Goal: Transaction & Acquisition: Purchase product/service

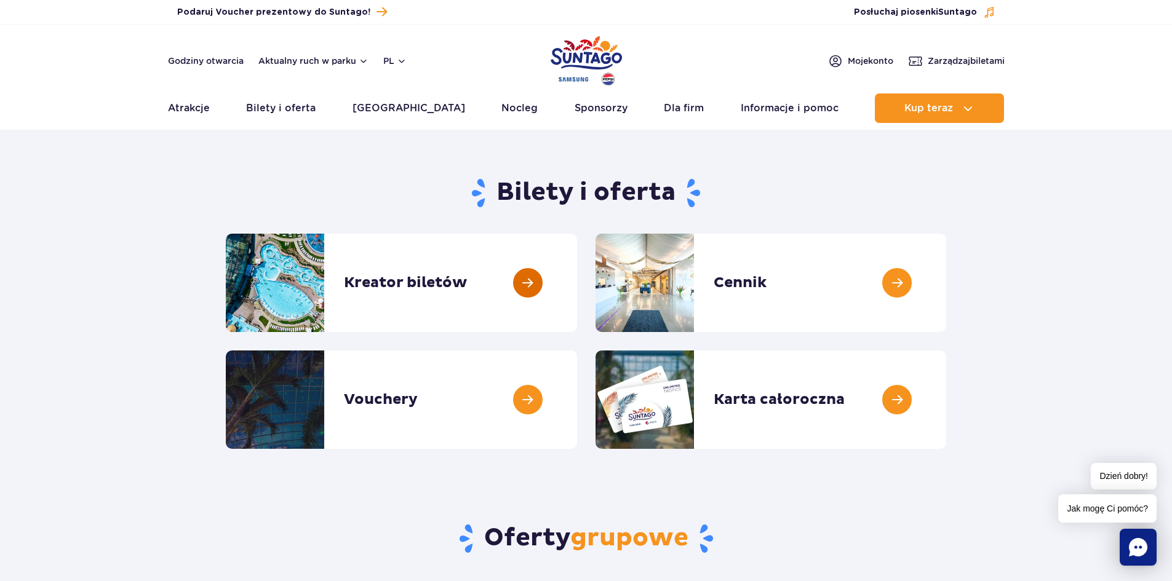
click at [577, 281] on link at bounding box center [577, 283] width 0 height 98
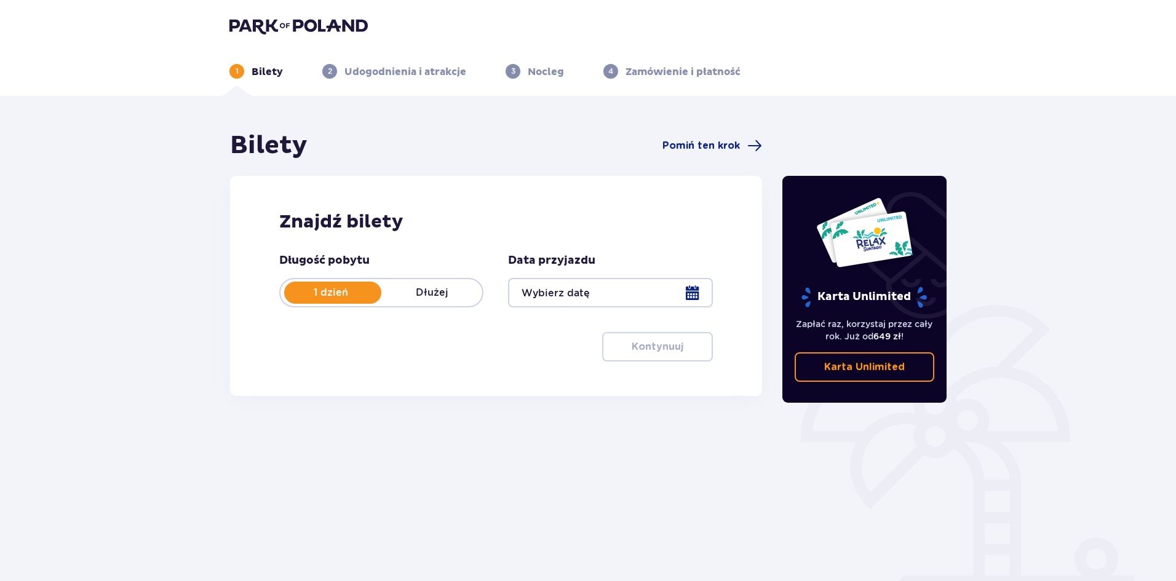
click at [681, 291] on div at bounding box center [610, 293] width 204 height 30
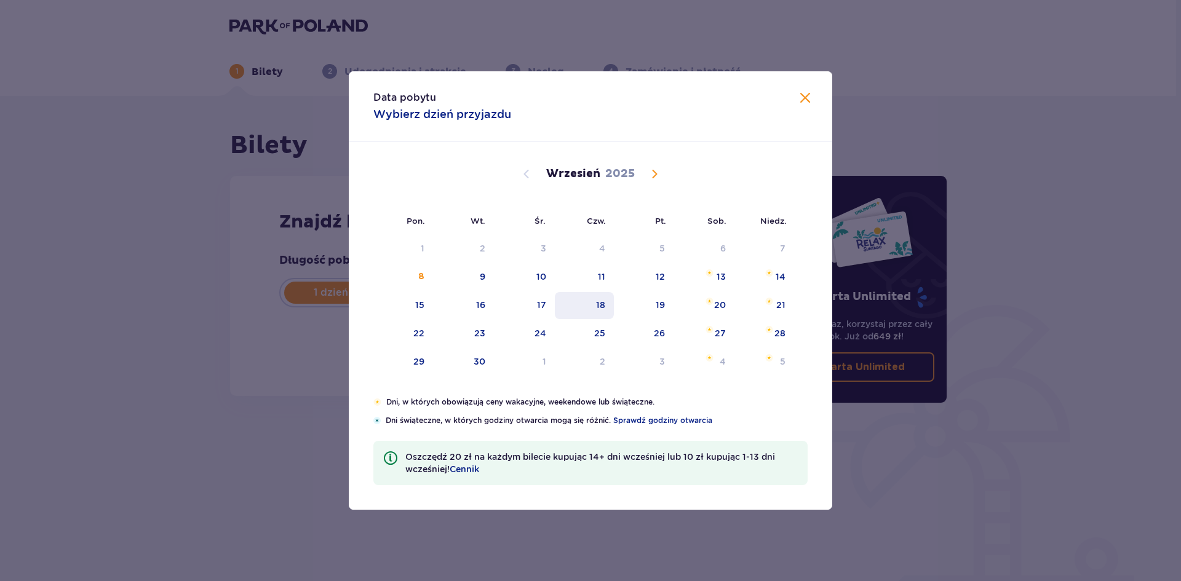
click at [606, 309] on div "18" at bounding box center [585, 305] width 60 height 27
type input "[DATE]"
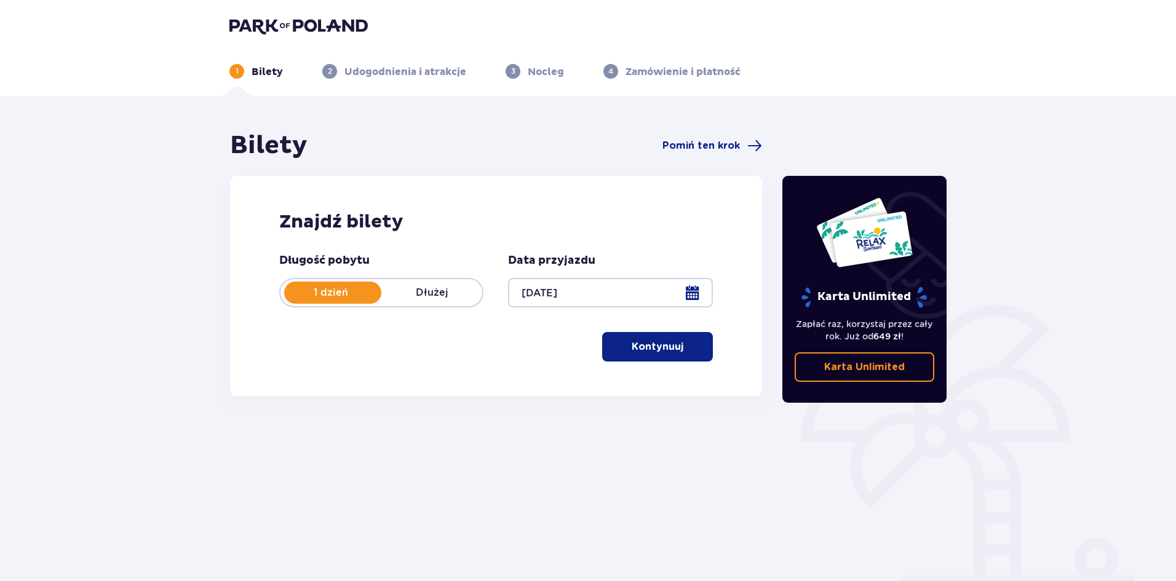
click at [685, 290] on div at bounding box center [610, 293] width 204 height 30
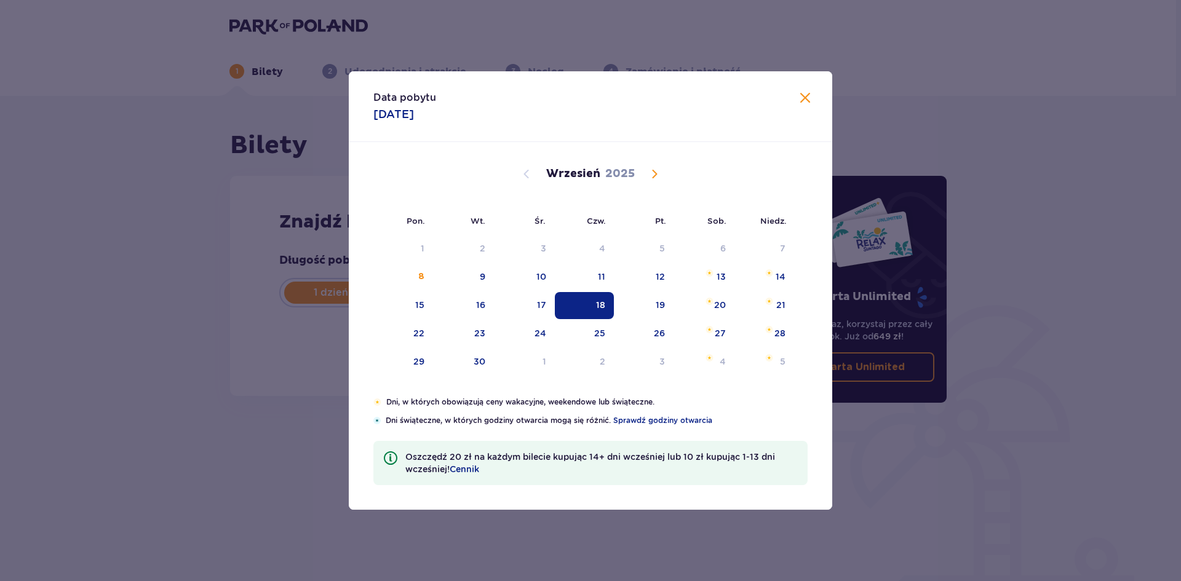
click at [598, 304] on div "18" at bounding box center [600, 305] width 9 height 12
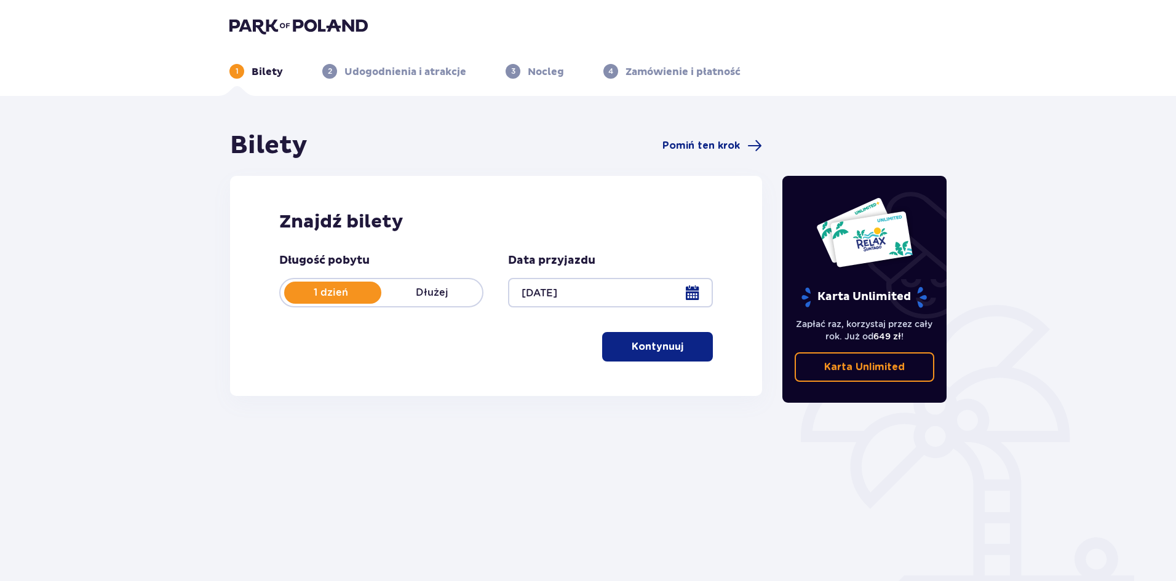
click at [646, 352] on p "Kontynuuj" at bounding box center [658, 347] width 52 height 14
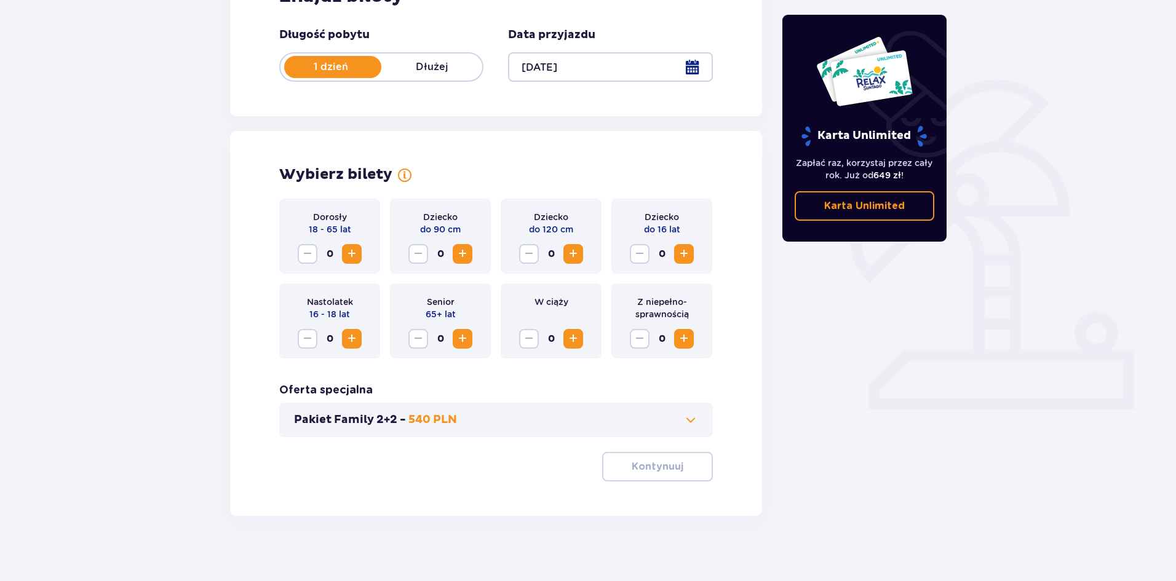
scroll to position [234, 0]
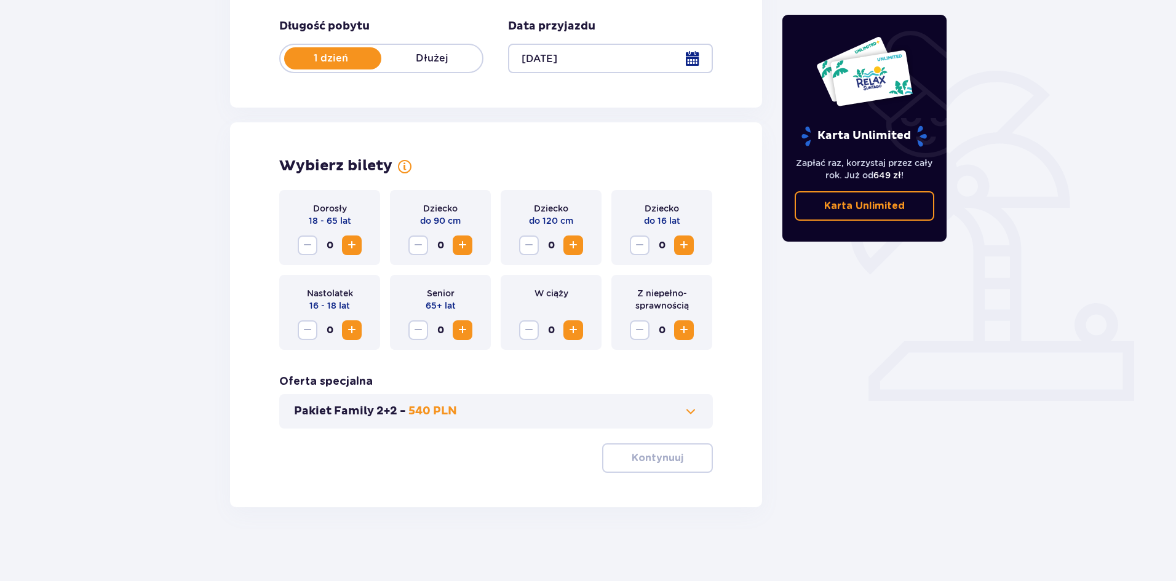
click at [357, 242] on span "Increase" at bounding box center [351, 245] width 15 height 15
click at [645, 462] on p "Kontynuuj" at bounding box center [658, 458] width 52 height 14
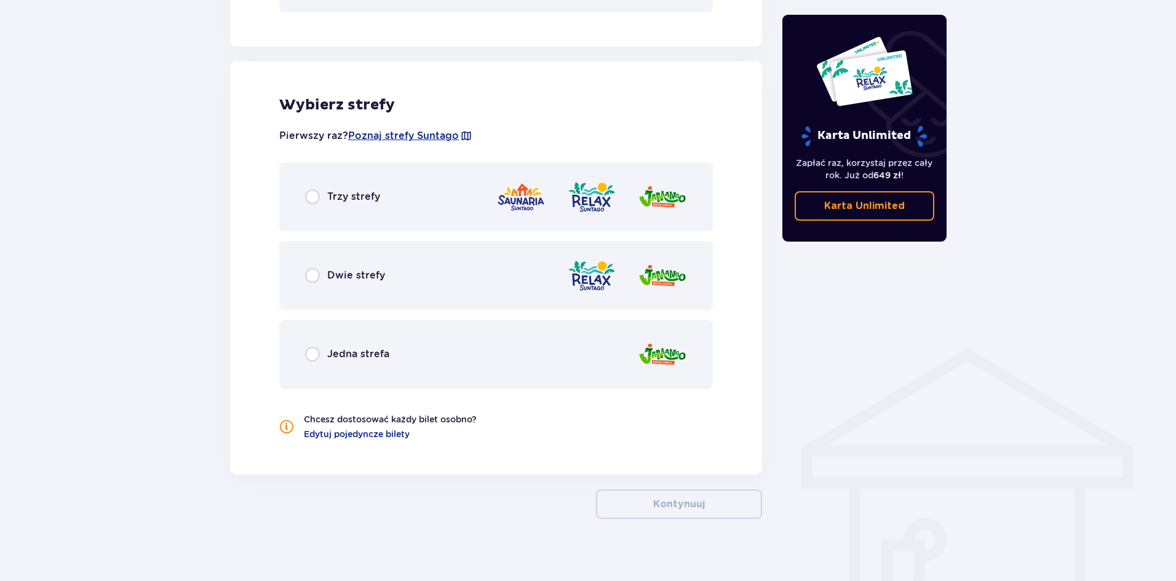
scroll to position [662, 0]
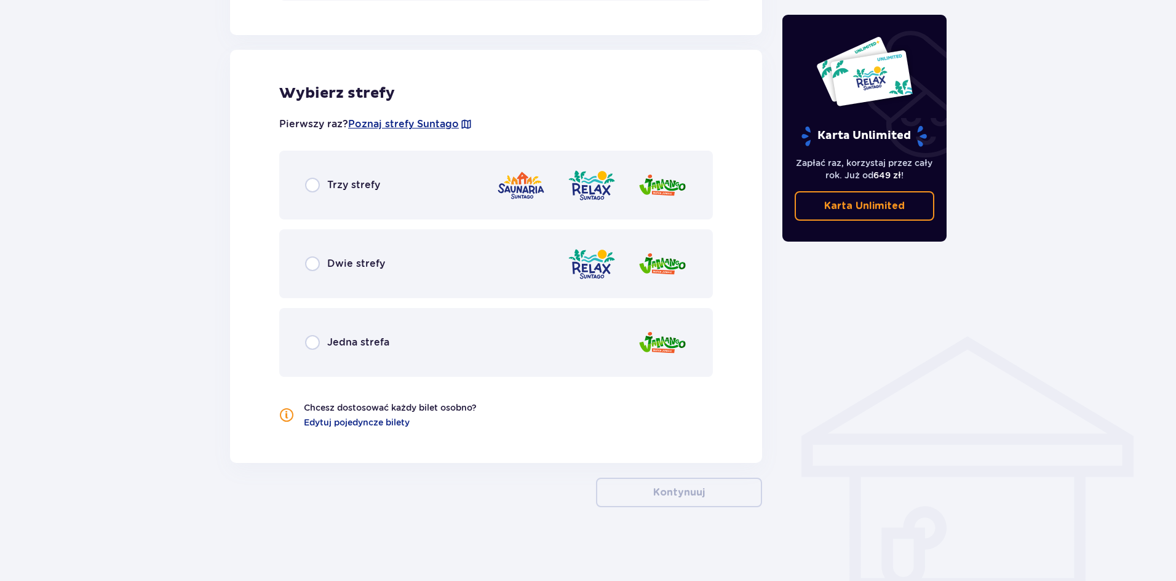
click at [448, 201] on div "Trzy strefy" at bounding box center [496, 185] width 434 height 69
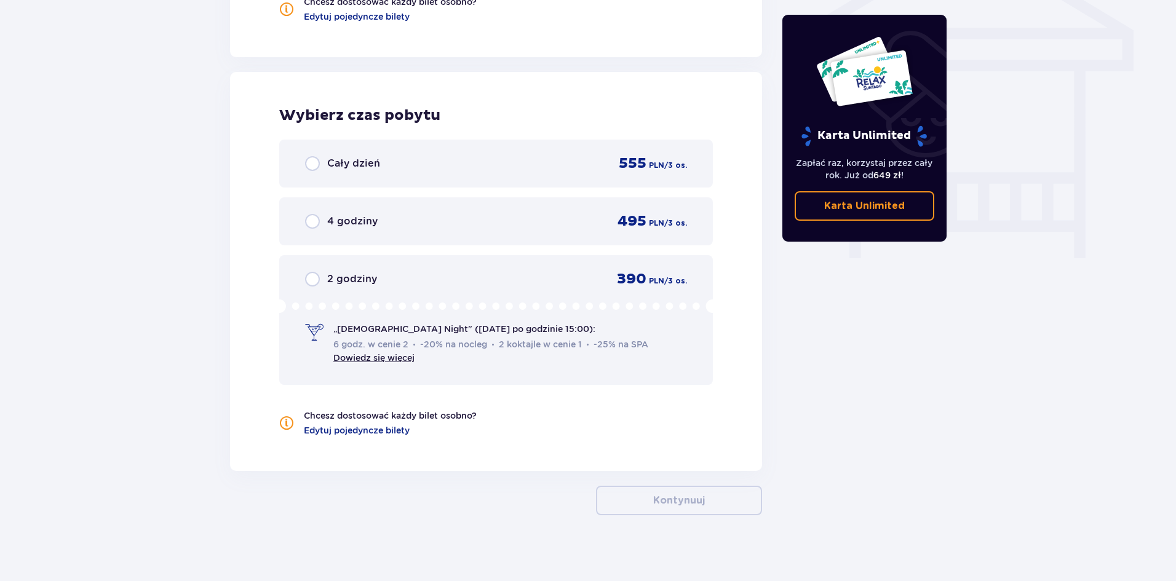
scroll to position [1076, 0]
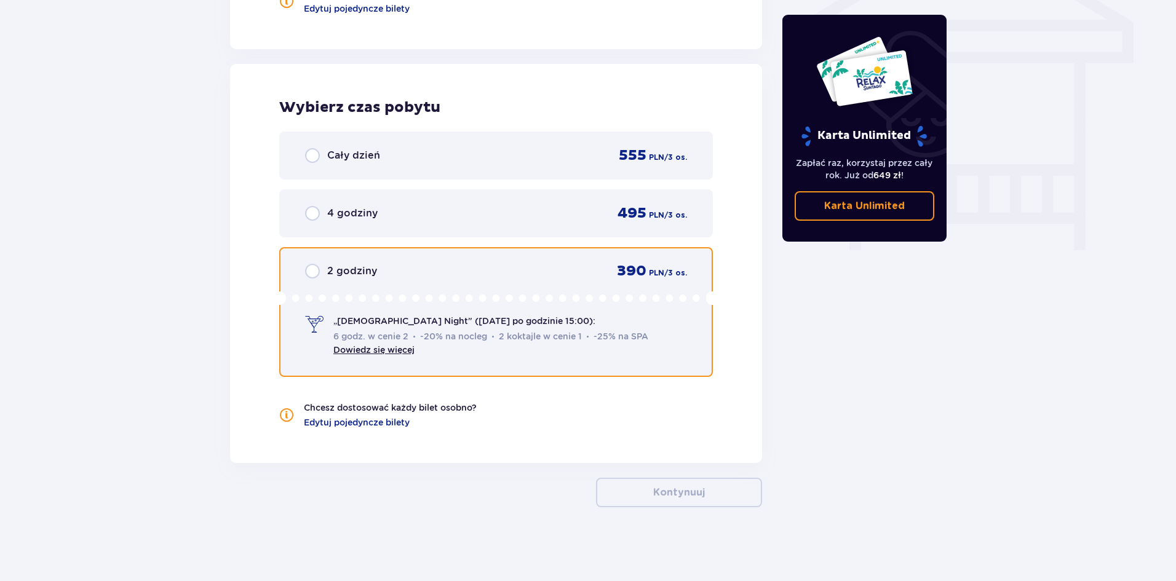
click at [317, 269] on input "radio" at bounding box center [312, 271] width 15 height 15
radio input "true"
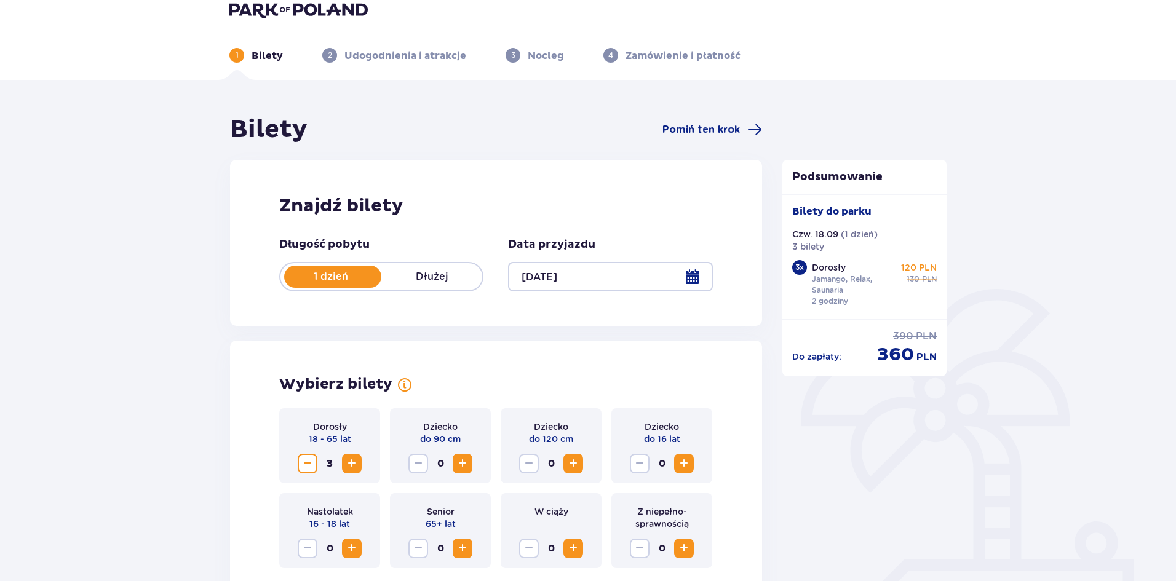
scroll to position [0, 0]
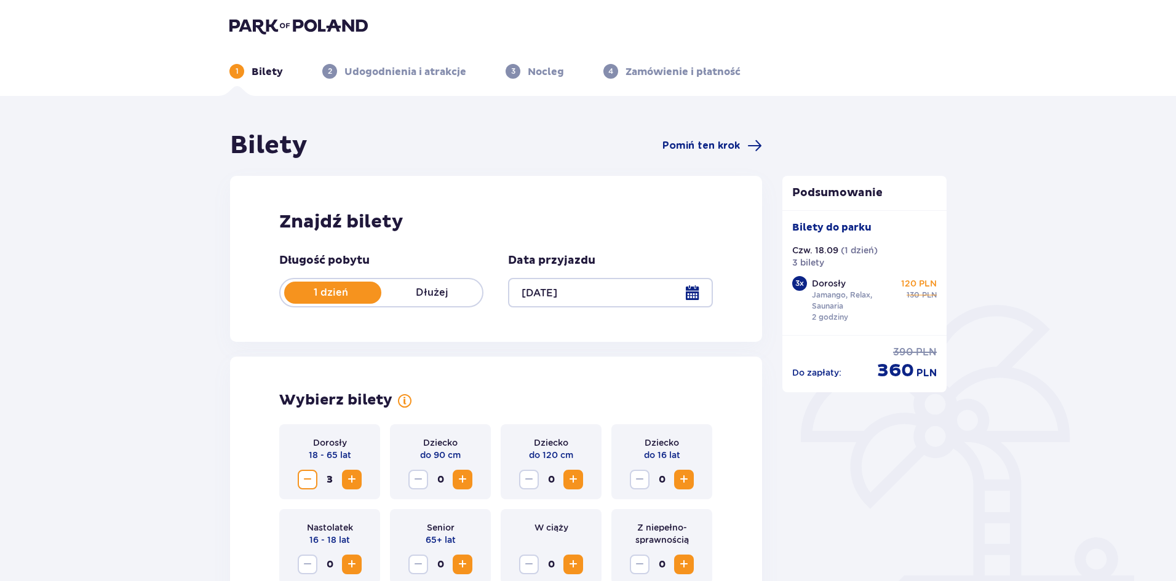
click at [237, 28] on img at bounding box center [298, 25] width 138 height 17
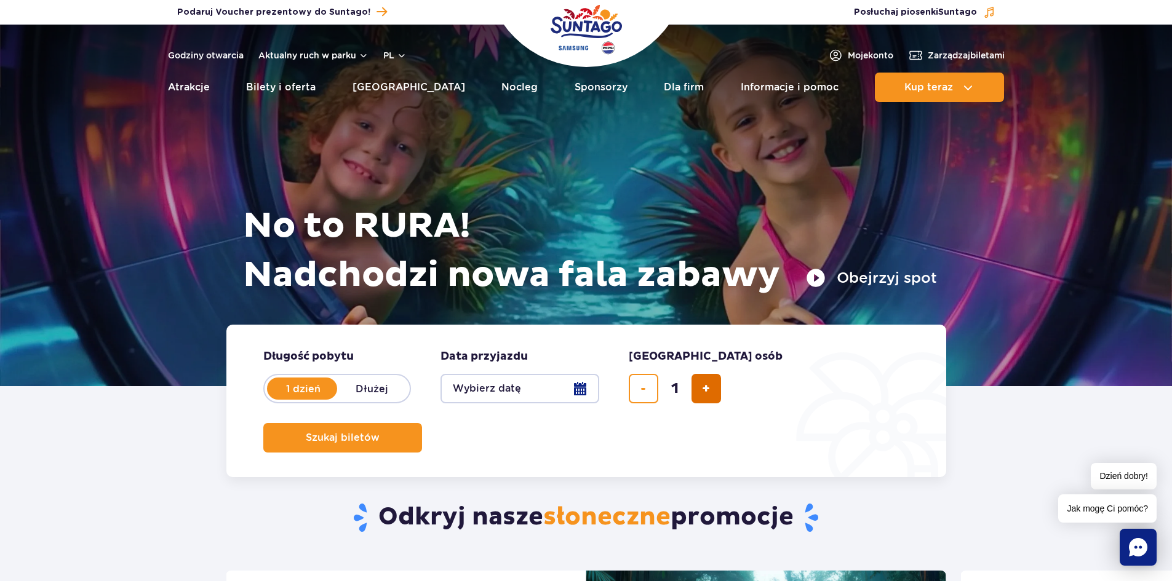
click at [709, 389] on span "dodaj bilet" at bounding box center [706, 389] width 8 height 0
type input "3"
click at [576, 391] on button "Wybierz datę" at bounding box center [519, 389] width 159 height 30
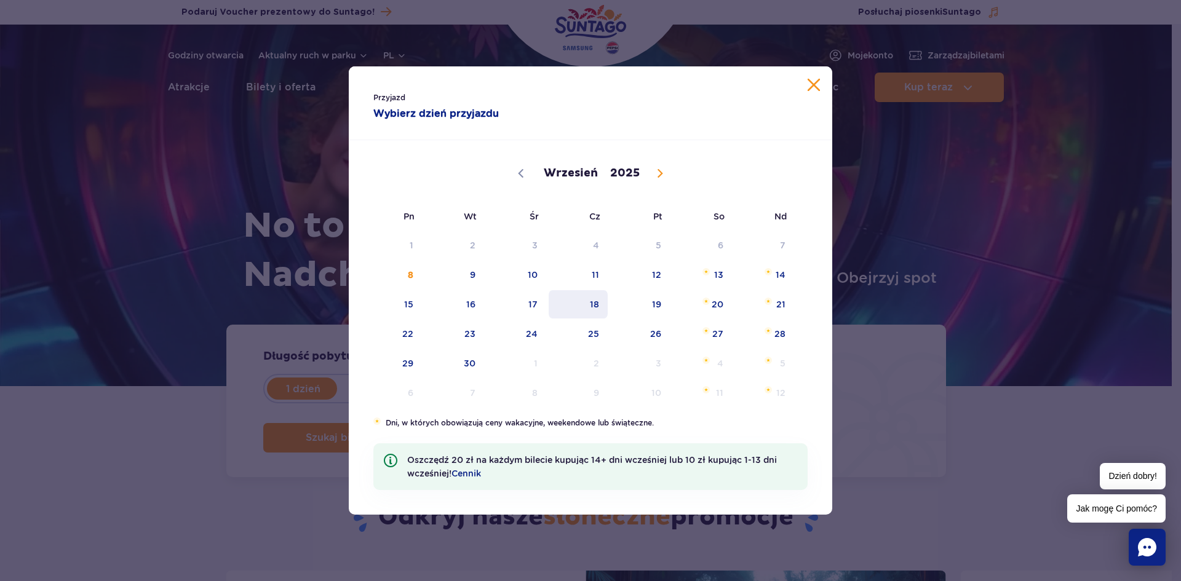
click at [597, 313] on span "18" at bounding box center [578, 304] width 62 height 28
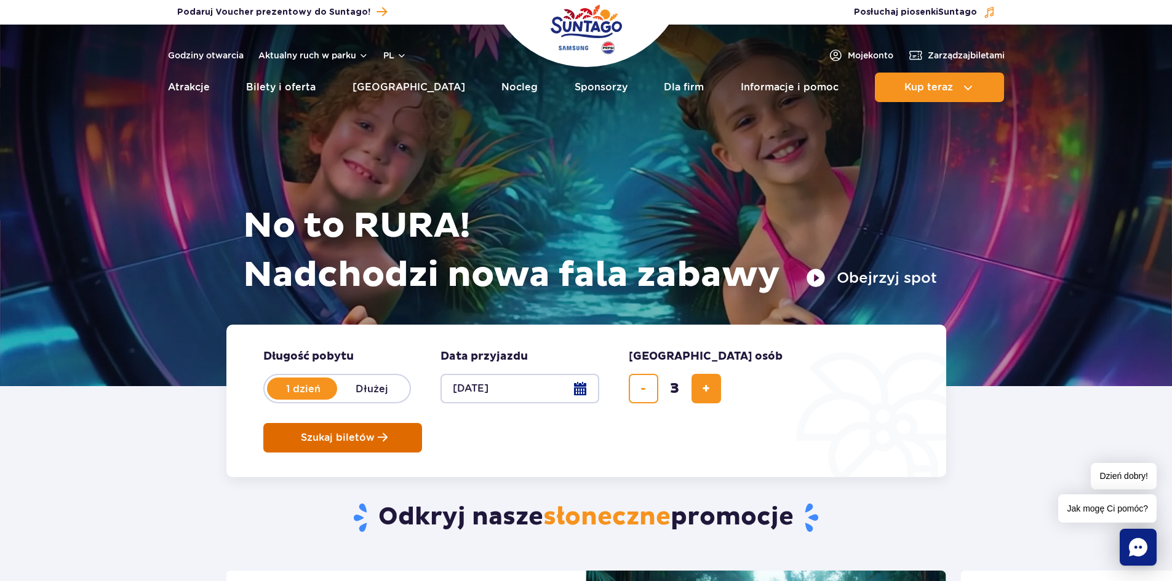
click at [422, 423] on button "Szukaj biletów" at bounding box center [342, 438] width 159 height 30
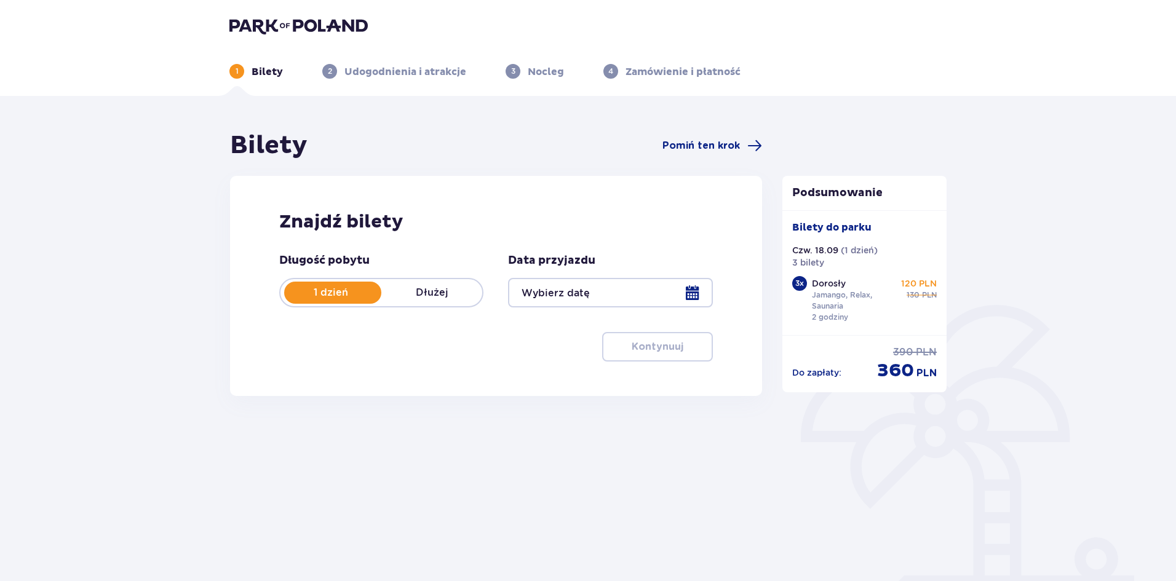
type input "[DATE]"
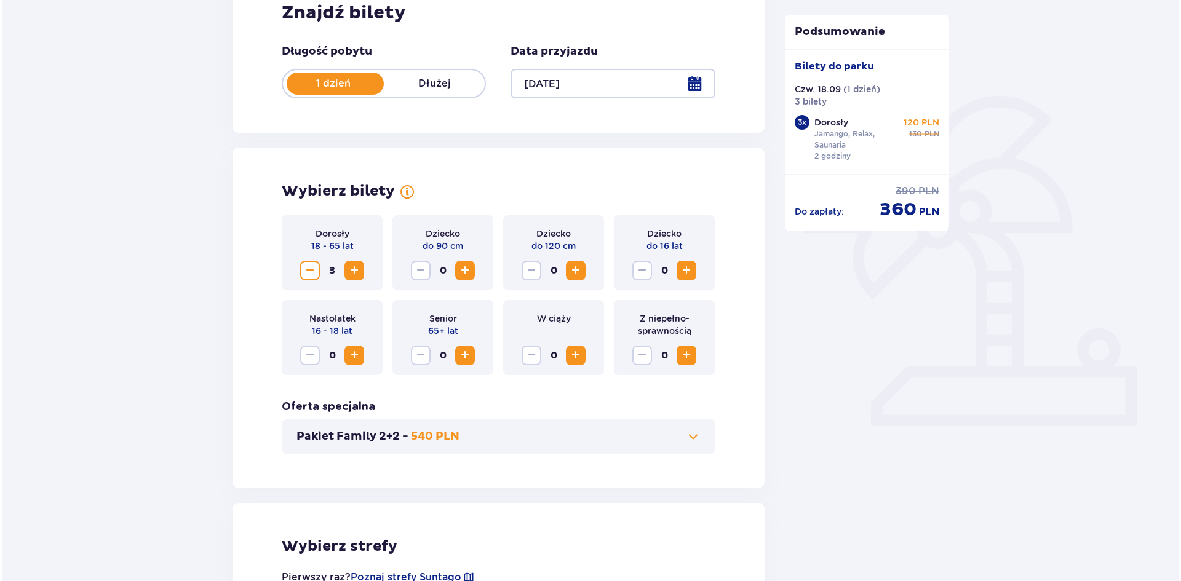
scroll to position [123, 0]
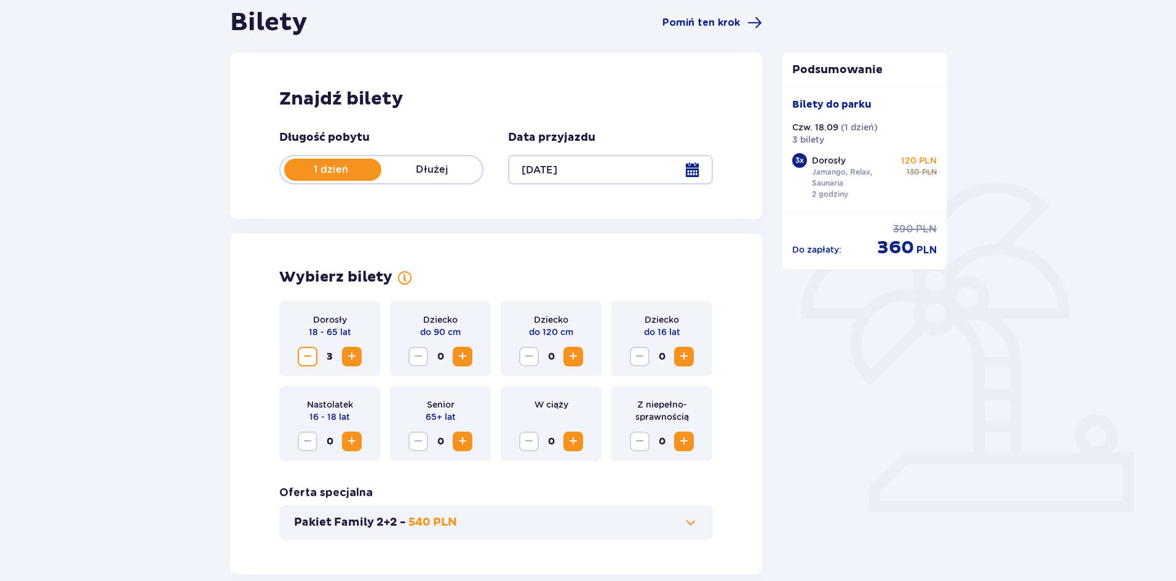
click at [694, 169] on div at bounding box center [610, 170] width 204 height 30
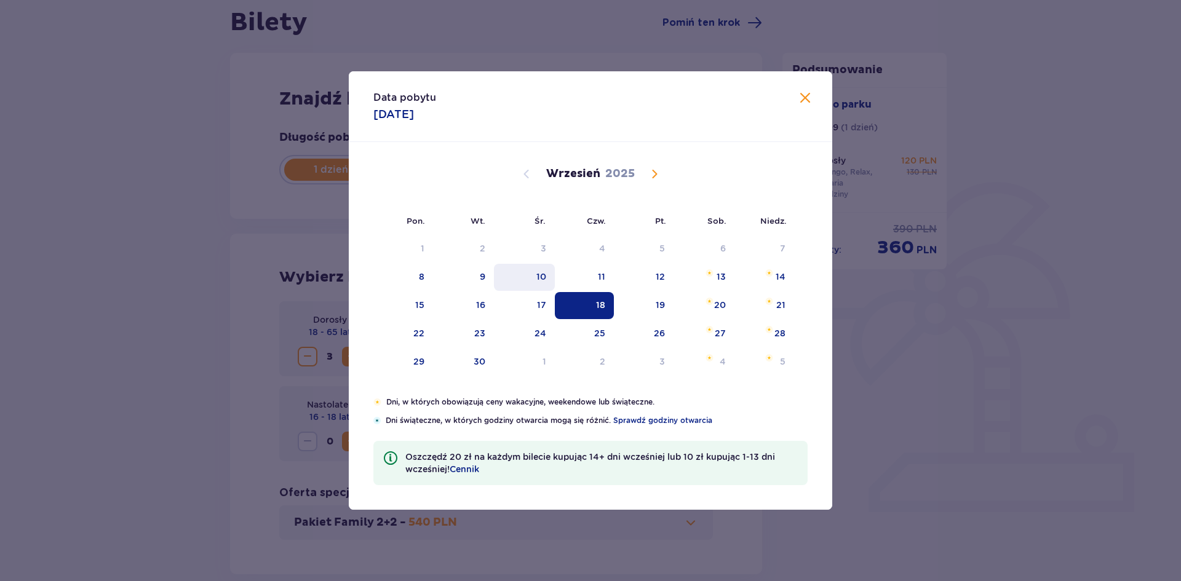
click at [595, 303] on div "18" at bounding box center [585, 305] width 60 height 27
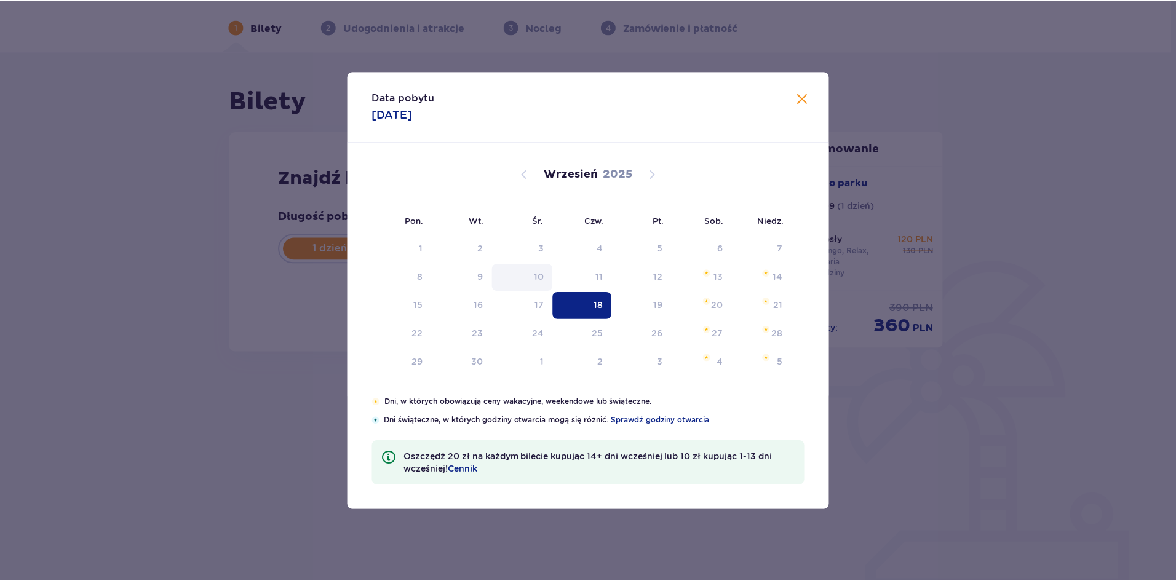
scroll to position [44, 0]
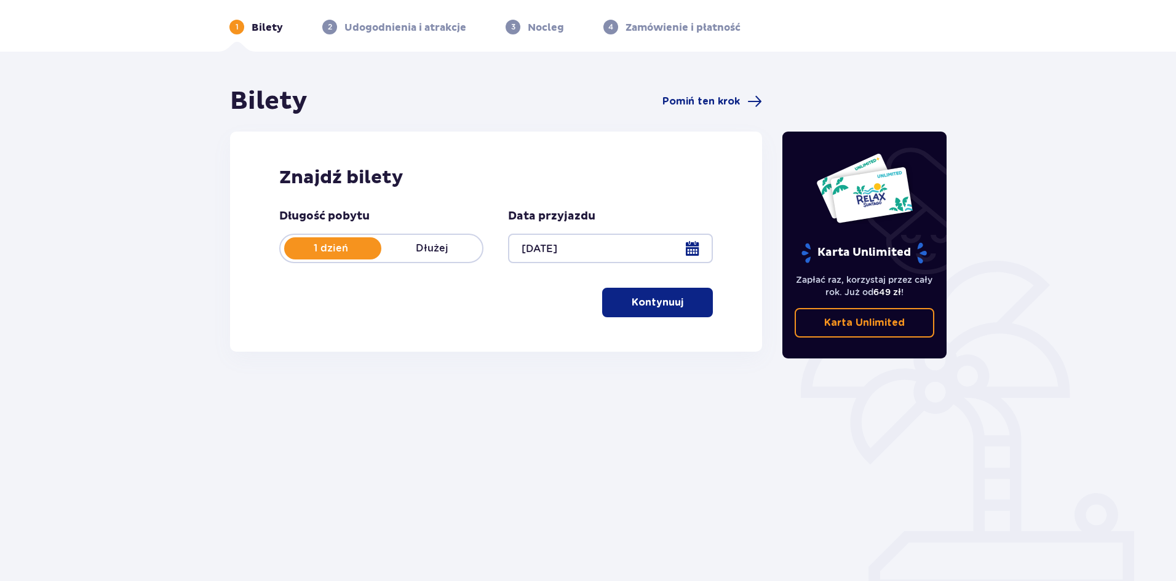
click at [642, 301] on p "Kontynuuj" at bounding box center [658, 303] width 52 height 14
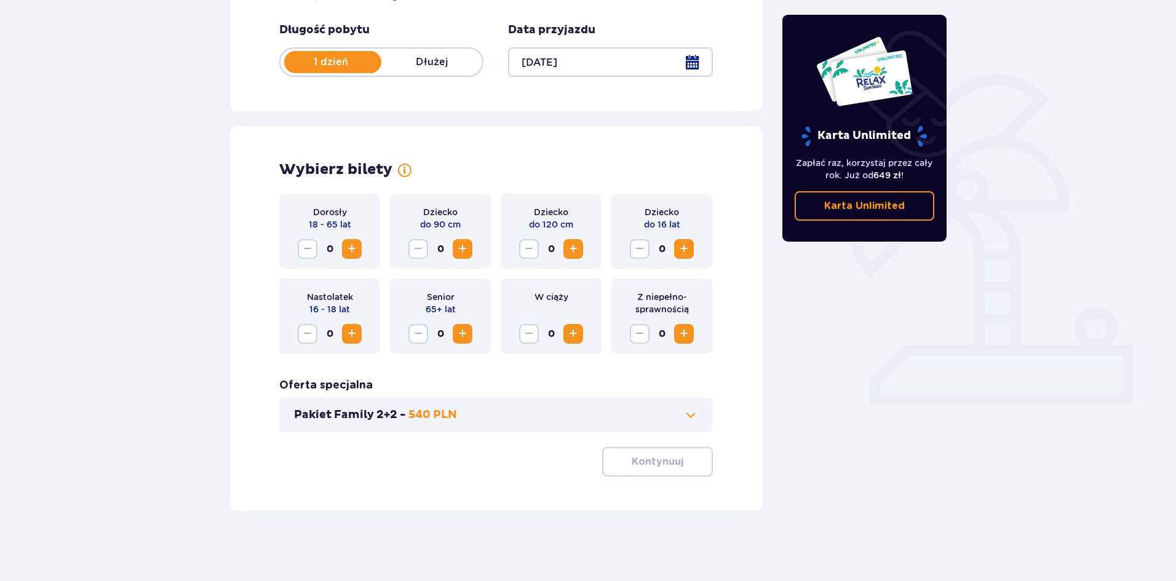
scroll to position [234, 0]
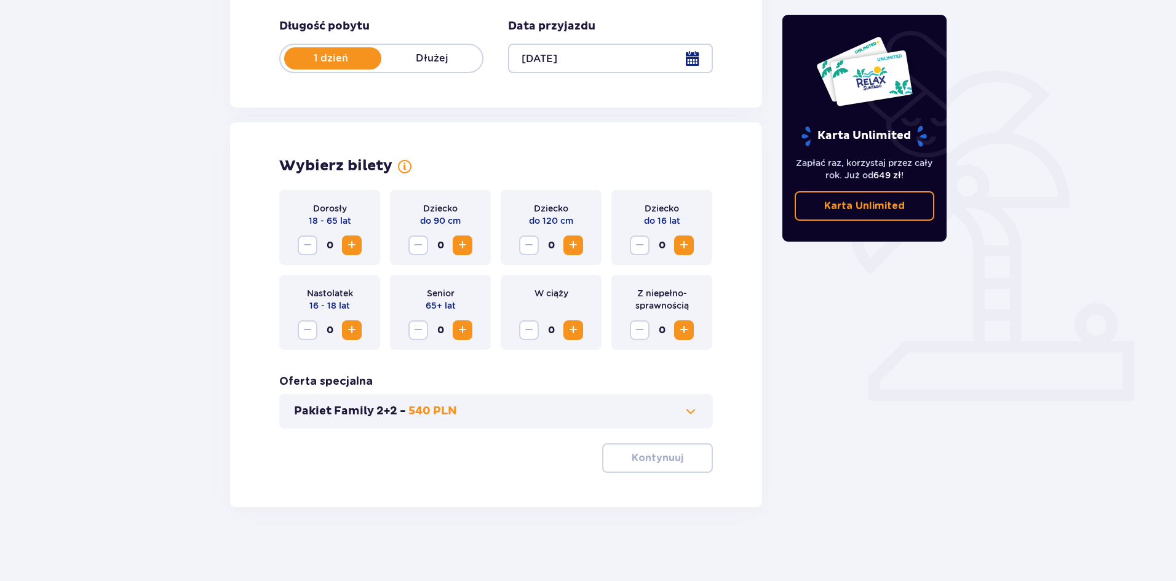
click at [352, 245] on span "Increase" at bounding box center [351, 245] width 15 height 15
click at [643, 456] on p "Kontynuuj" at bounding box center [658, 458] width 52 height 14
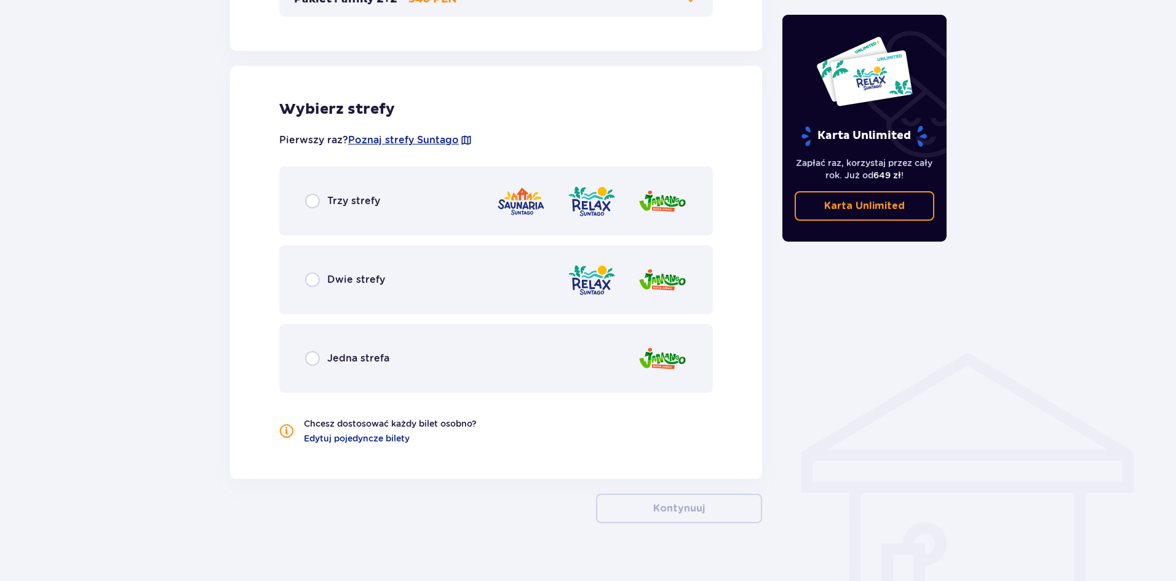
scroll to position [662, 0]
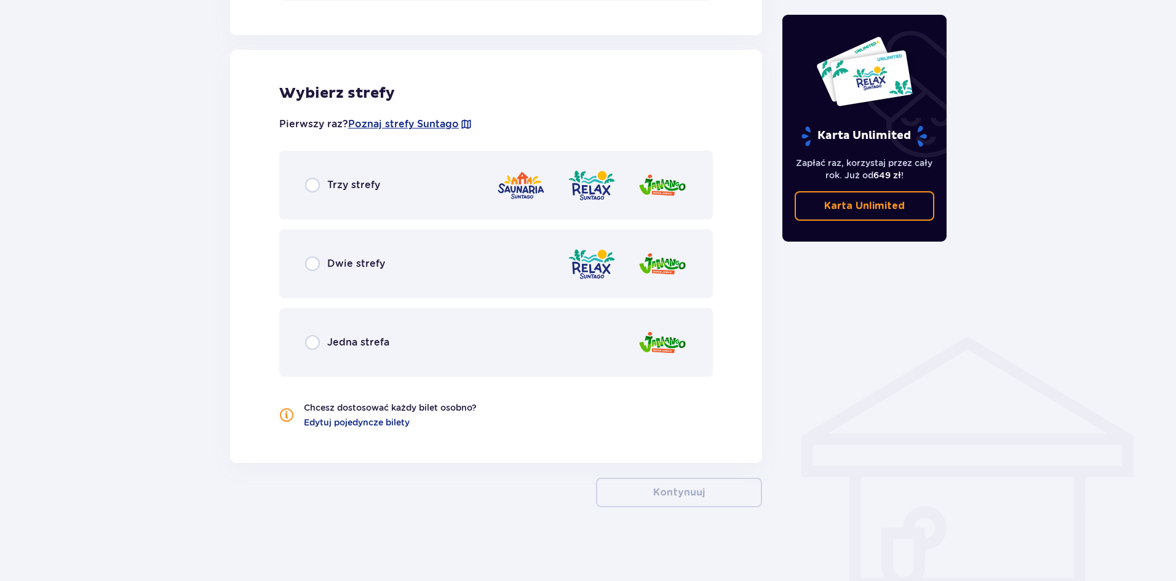
click at [381, 200] on div "Trzy strefy" at bounding box center [496, 185] width 434 height 69
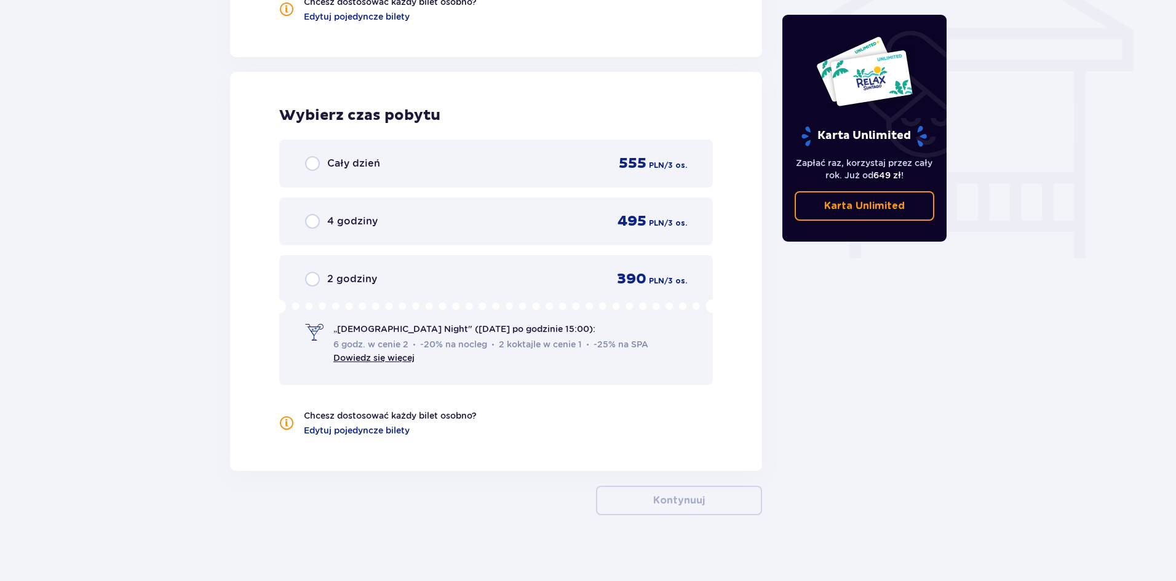
scroll to position [1076, 0]
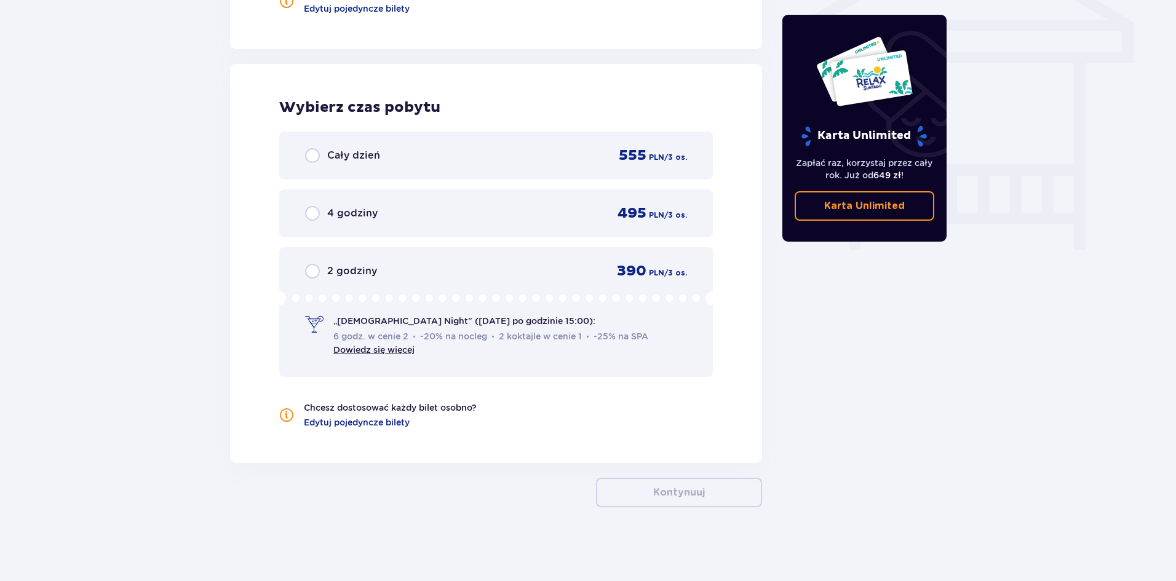
click at [348, 268] on p "2 godziny" at bounding box center [352, 271] width 50 height 14
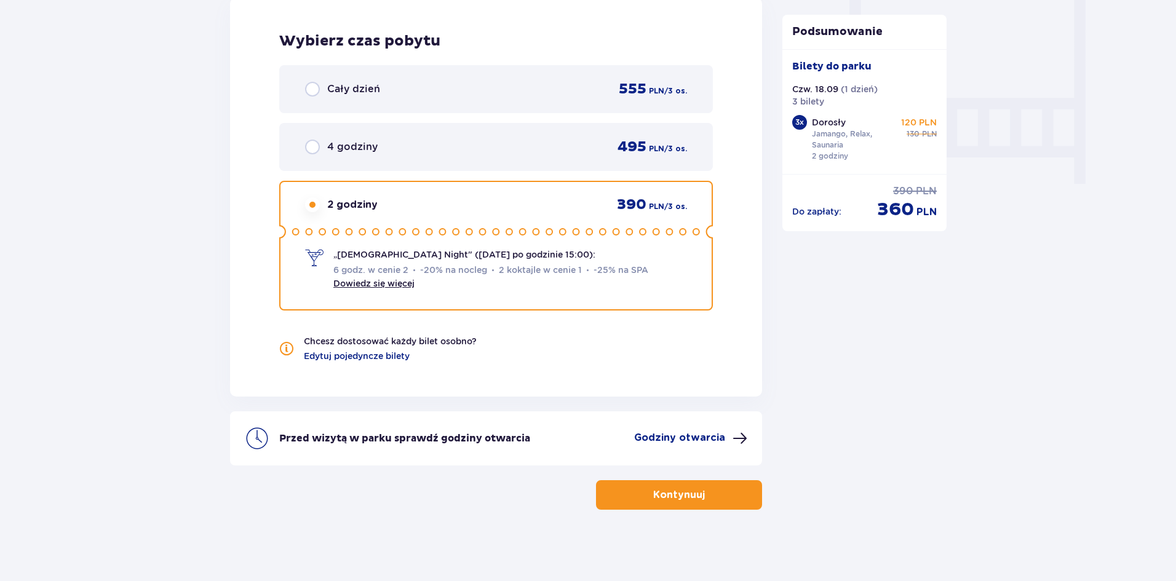
scroll to position [1145, 0]
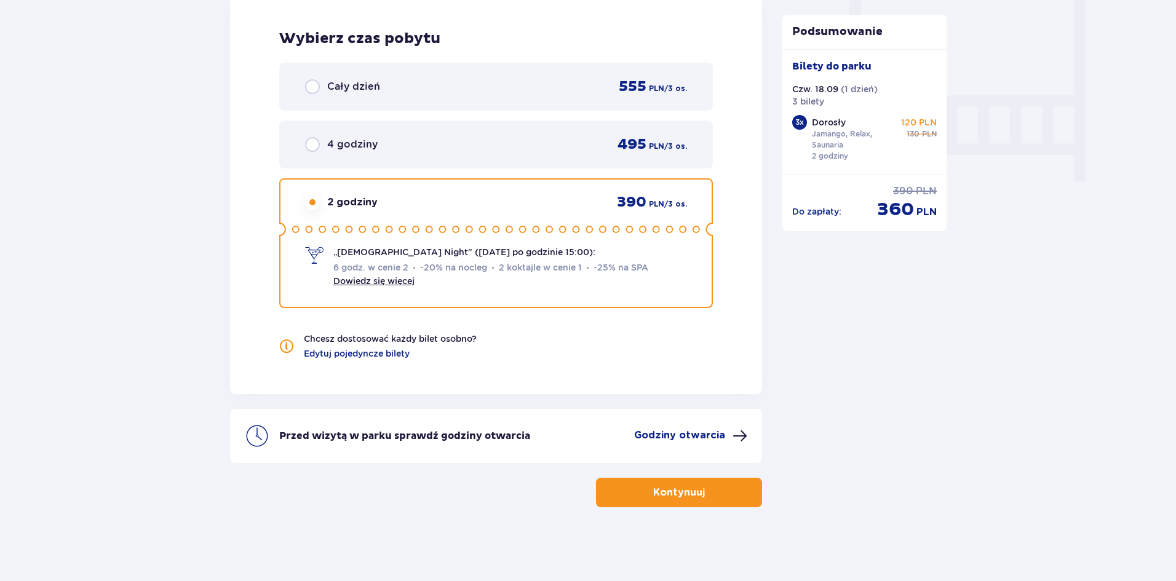
click at [653, 495] on p "Kontynuuj" at bounding box center [679, 493] width 52 height 14
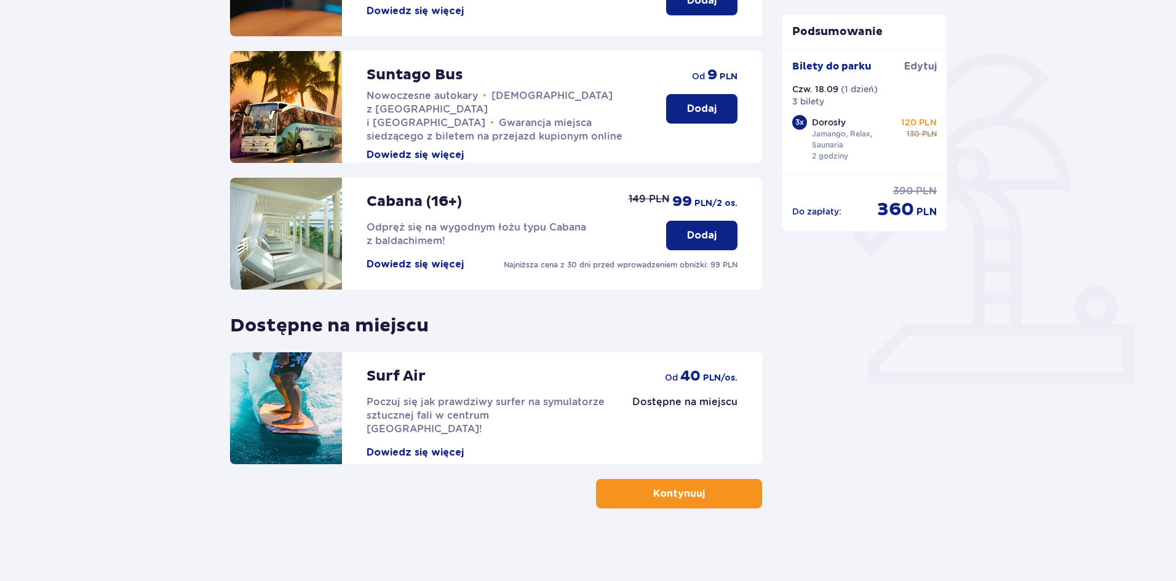
scroll to position [253, 0]
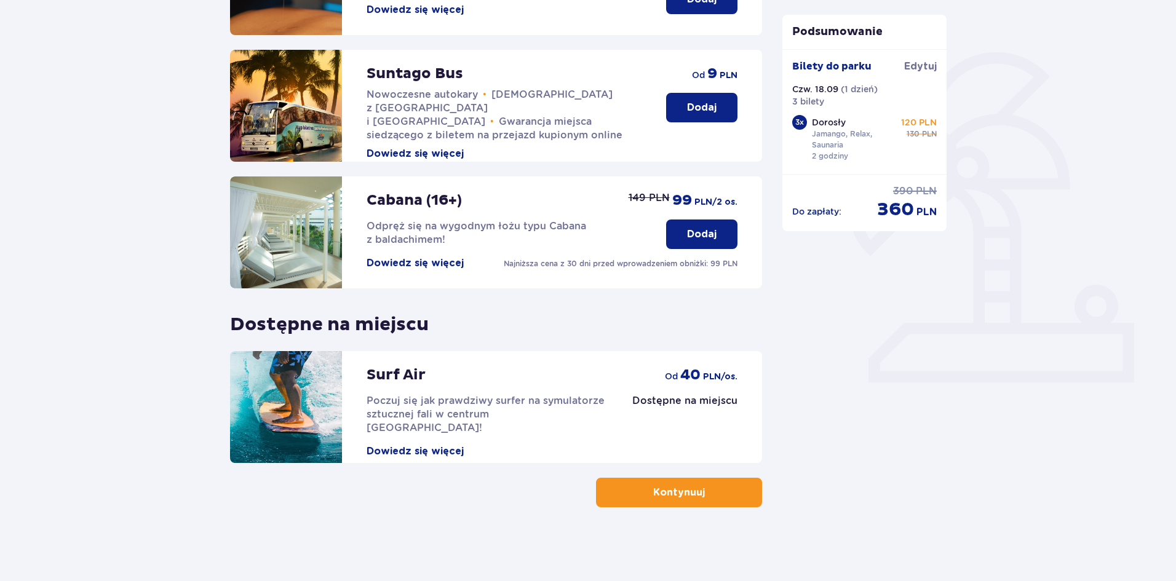
click at [710, 493] on span "button" at bounding box center [707, 492] width 15 height 15
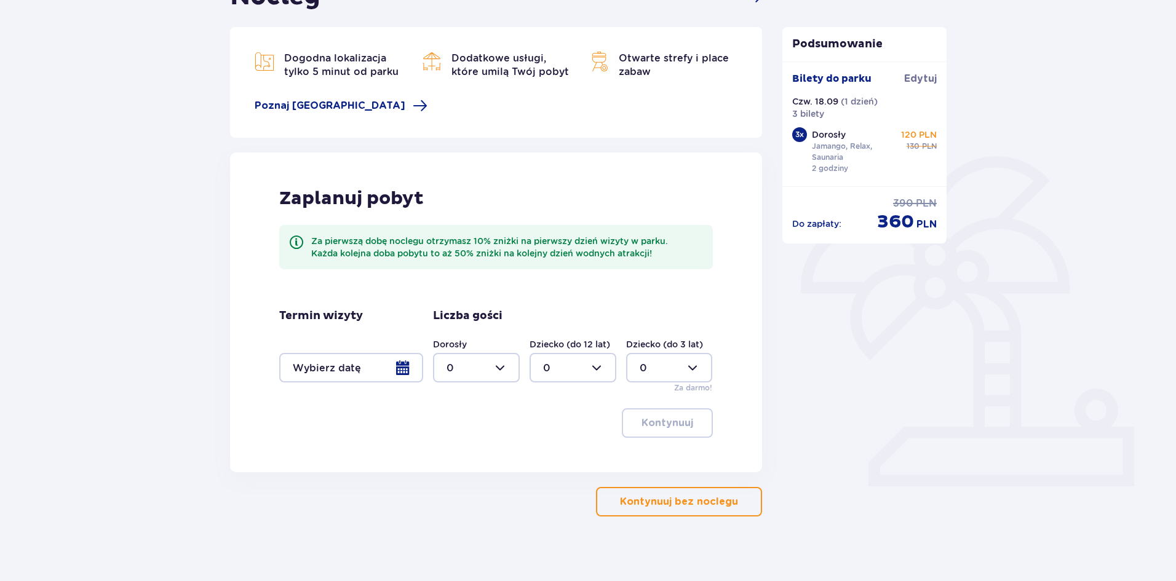
scroll to position [158, 0]
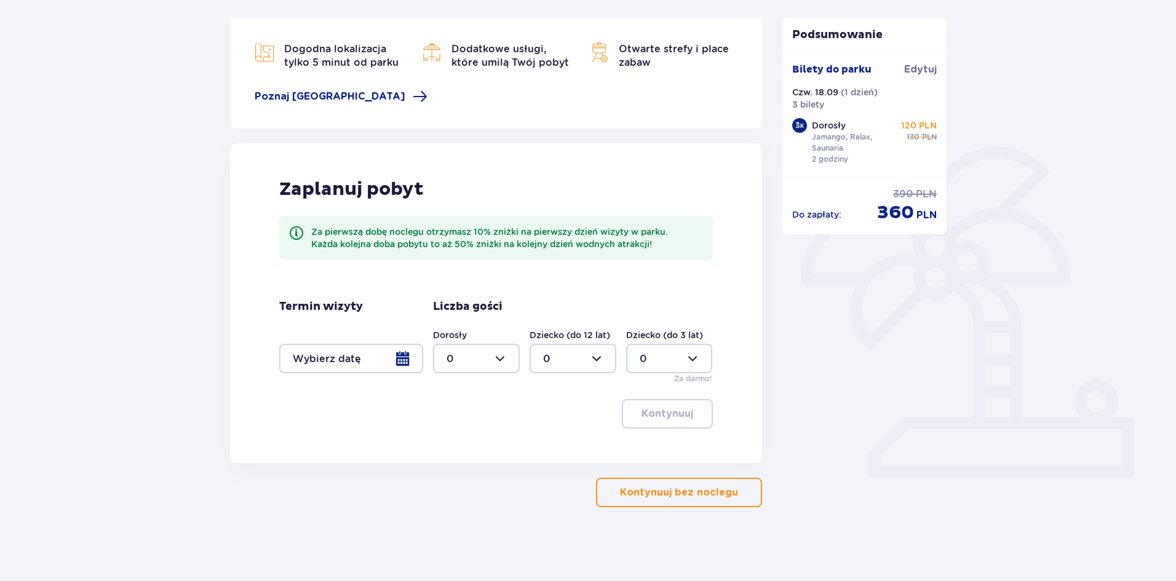
click at [417, 360] on div at bounding box center [351, 359] width 144 height 30
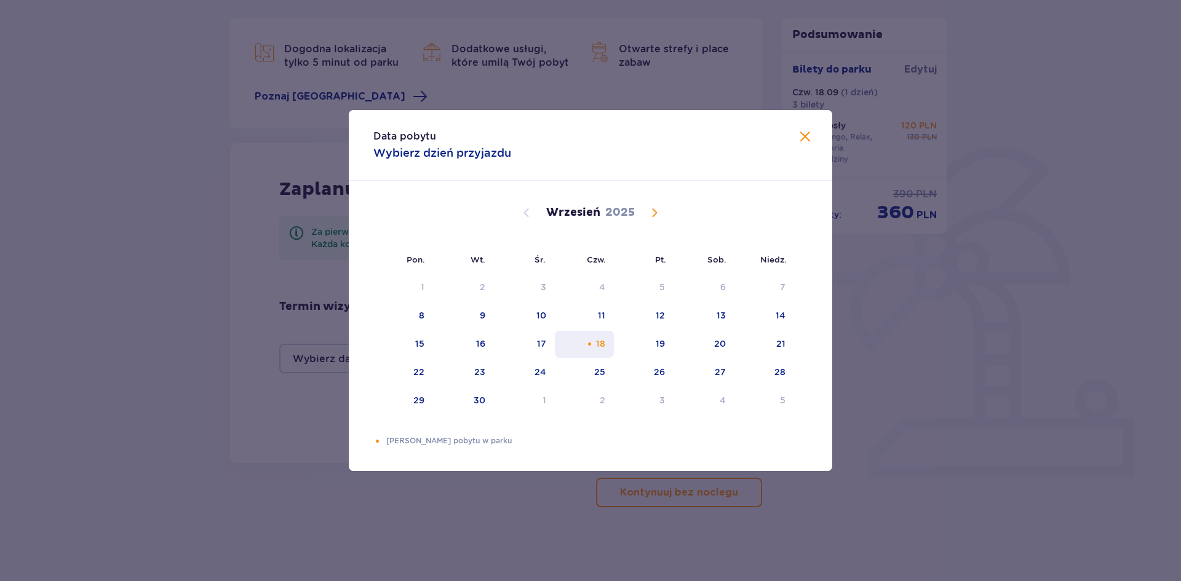
click at [591, 345] on div "Choose czwartek, 18 września 2025 as your check-in date. It’s available." at bounding box center [590, 344] width 8 height 8
click at [594, 346] on div "18" at bounding box center [585, 344] width 60 height 27
click at [800, 137] on span at bounding box center [805, 137] width 15 height 15
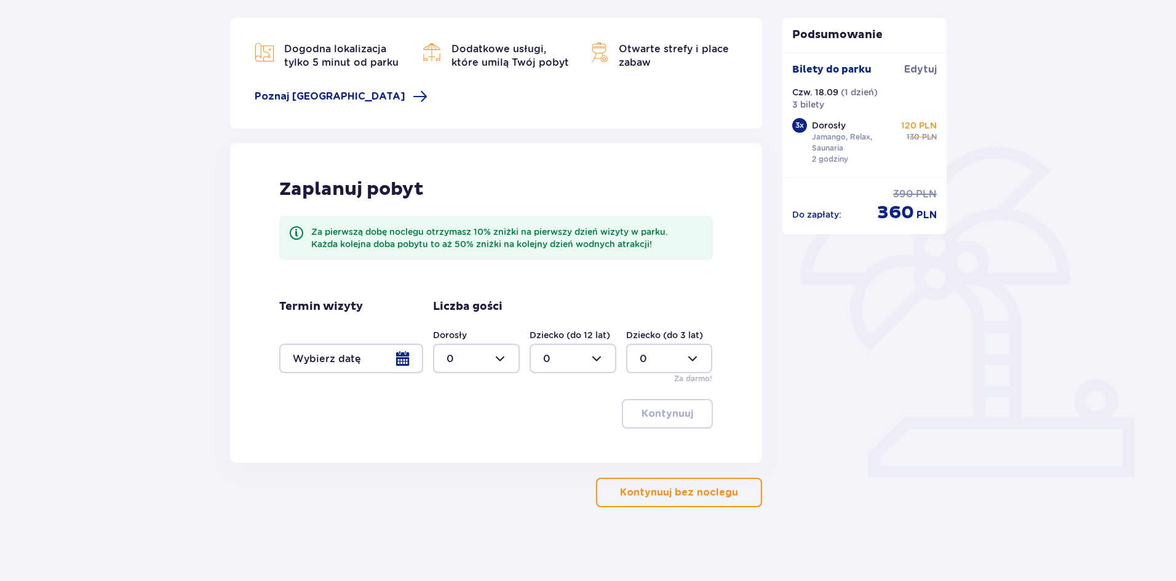
click at [687, 499] on p "Kontynuuj bez noclegu" at bounding box center [679, 493] width 118 height 14
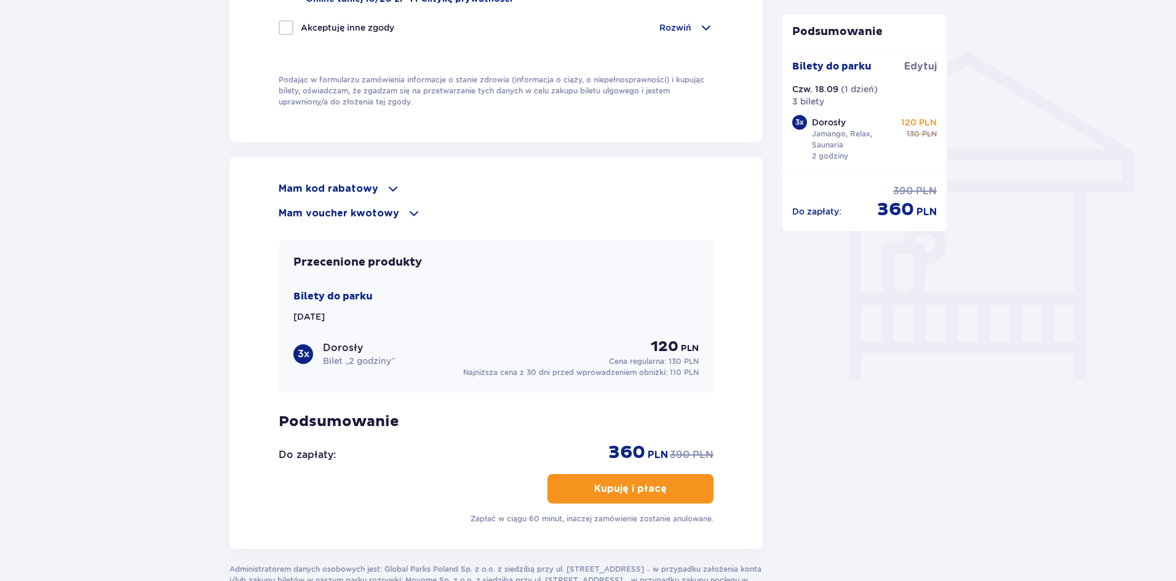
scroll to position [1047, 0]
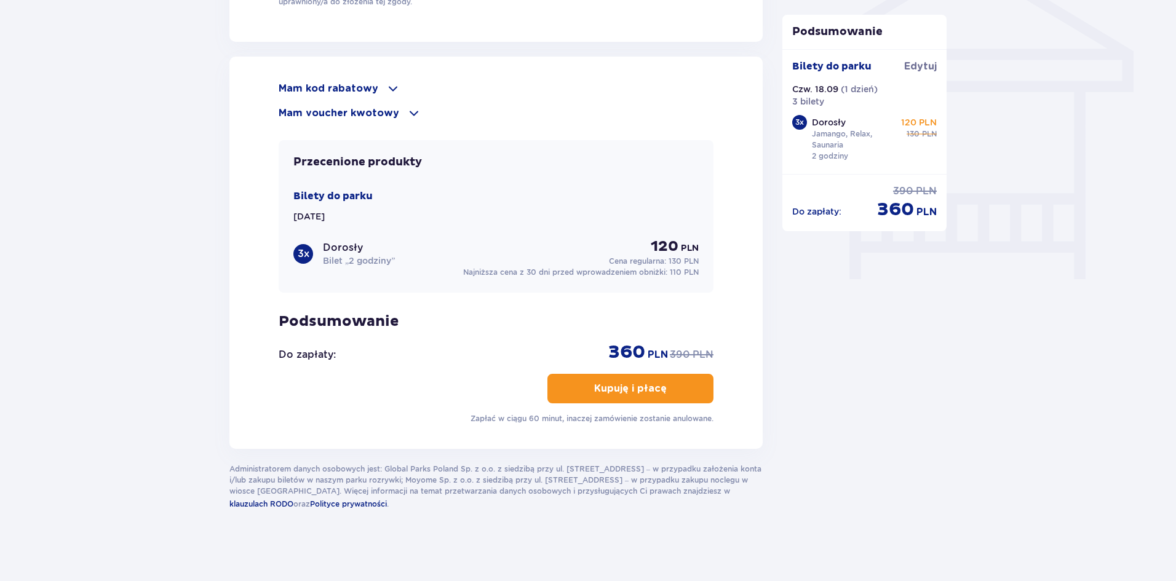
click at [341, 84] on p "Mam kod rabatowy" at bounding box center [329, 89] width 100 height 14
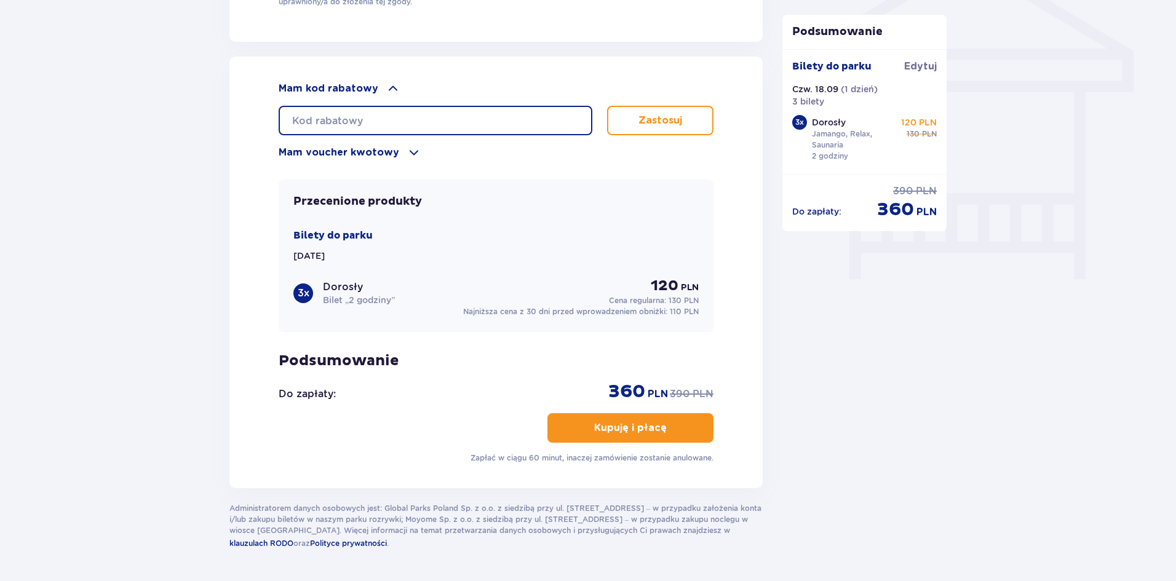
click at [348, 117] on input "text" at bounding box center [436, 121] width 314 height 30
click at [653, 114] on p "Zastosuj" at bounding box center [660, 121] width 44 height 14
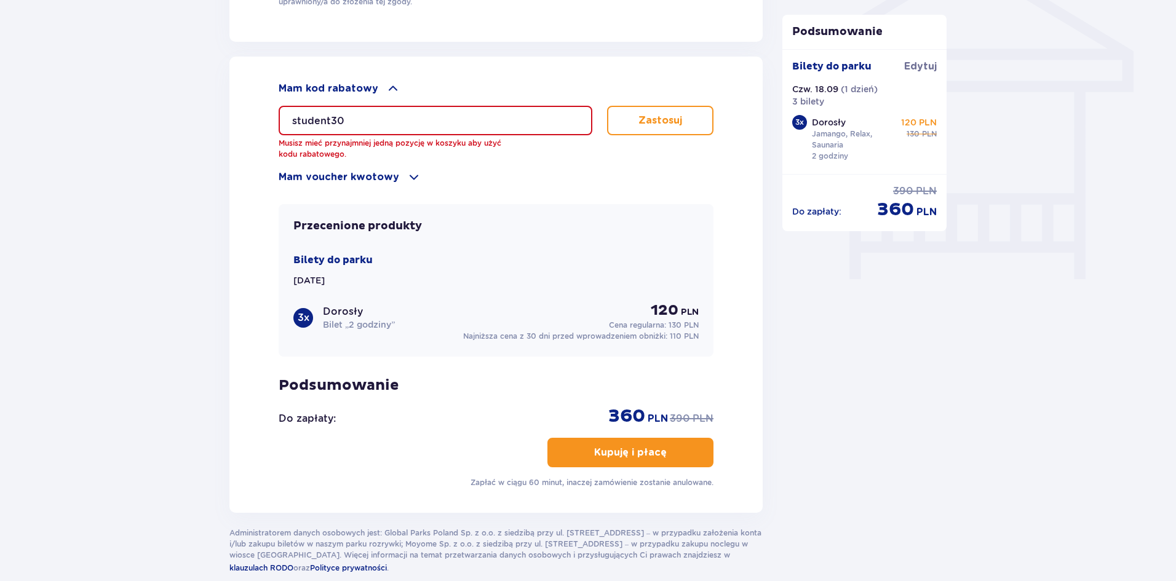
click at [350, 115] on input "student30" at bounding box center [436, 121] width 314 height 30
click at [296, 119] on input "student30" at bounding box center [436, 121] width 314 height 30
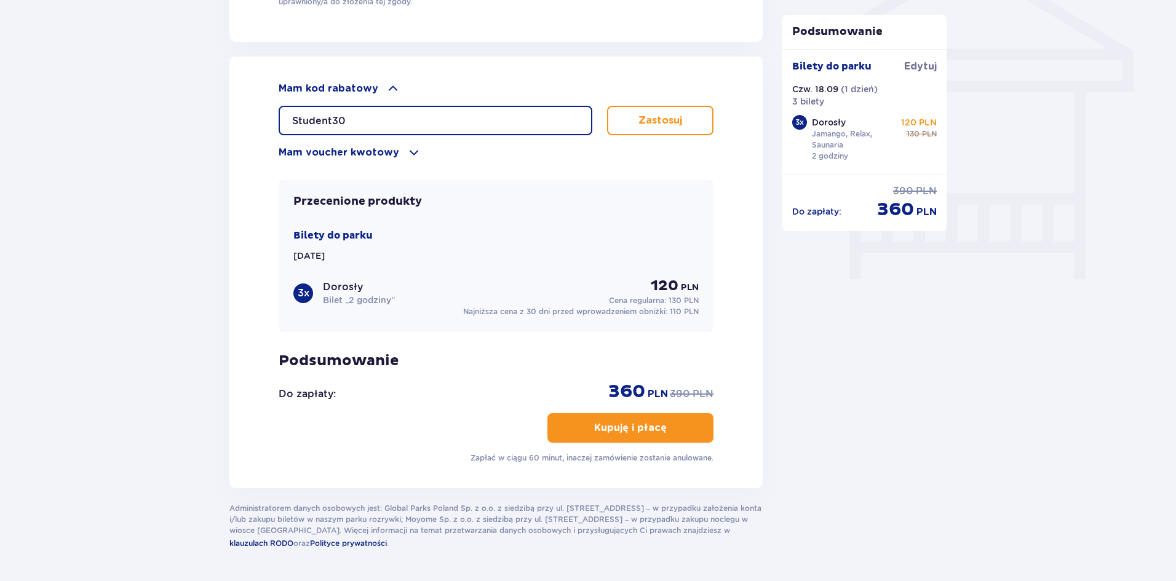
type input "Student30"
click at [656, 114] on p "Zastosuj" at bounding box center [660, 121] width 44 height 14
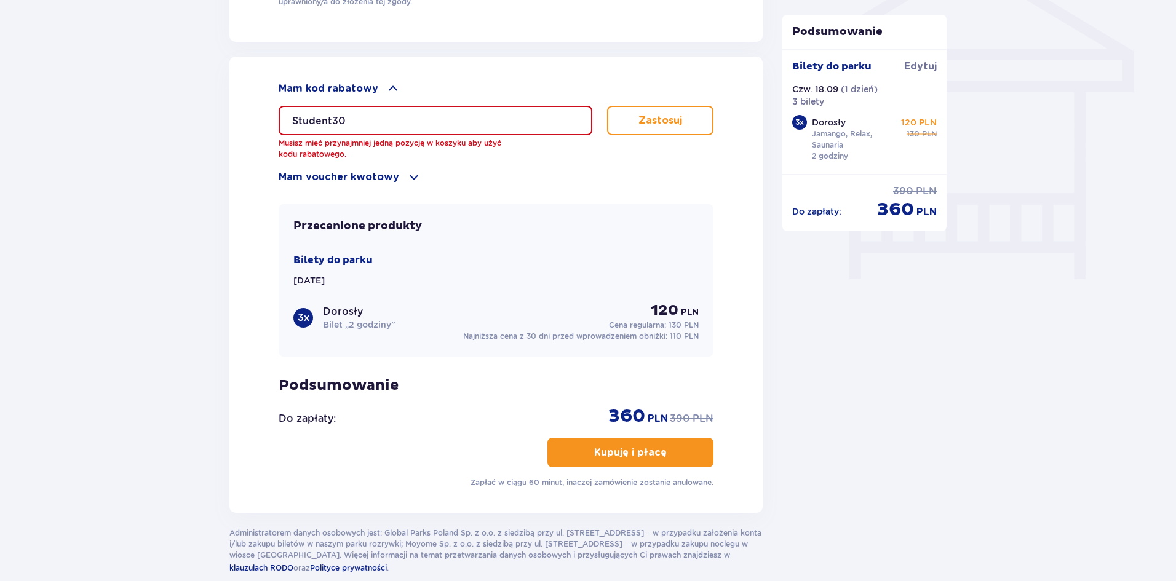
drag, startPoint x: 377, startPoint y: 116, endPoint x: 181, endPoint y: 107, distance: 196.4
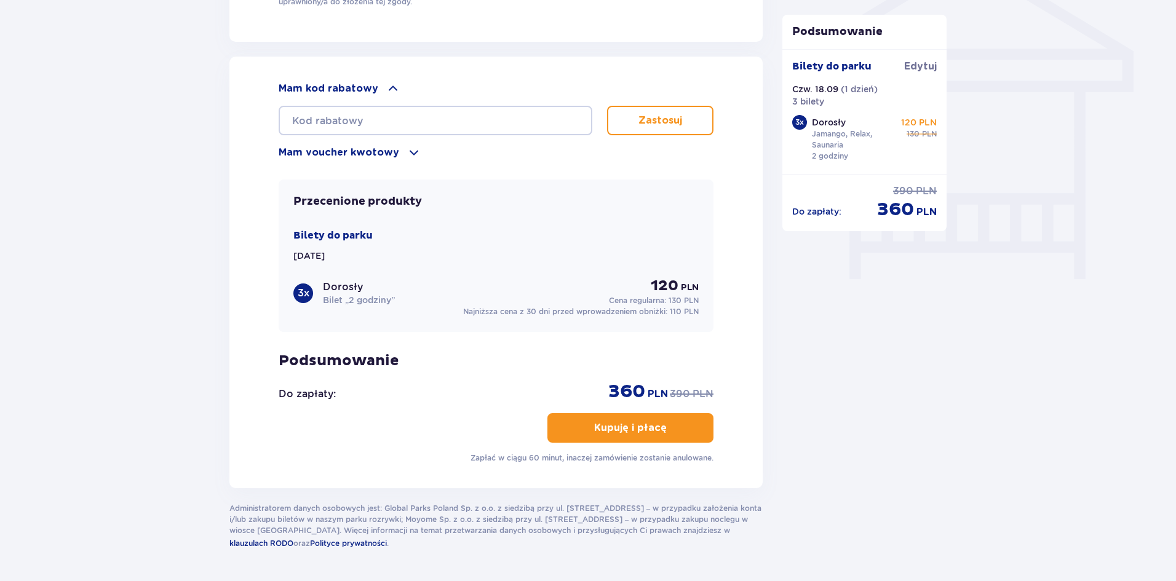
drag, startPoint x: 928, startPoint y: 403, endPoint x: 922, endPoint y: 400, distance: 6.9
drag, startPoint x: 178, startPoint y: 125, endPoint x: 193, endPoint y: 116, distance: 17.7
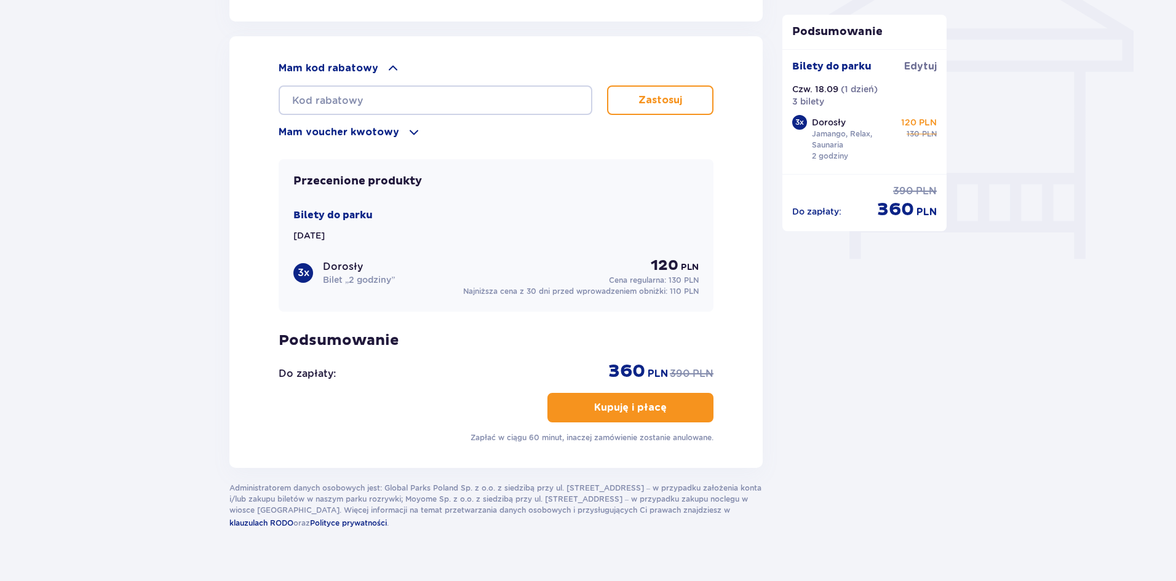
scroll to position [1087, 0]
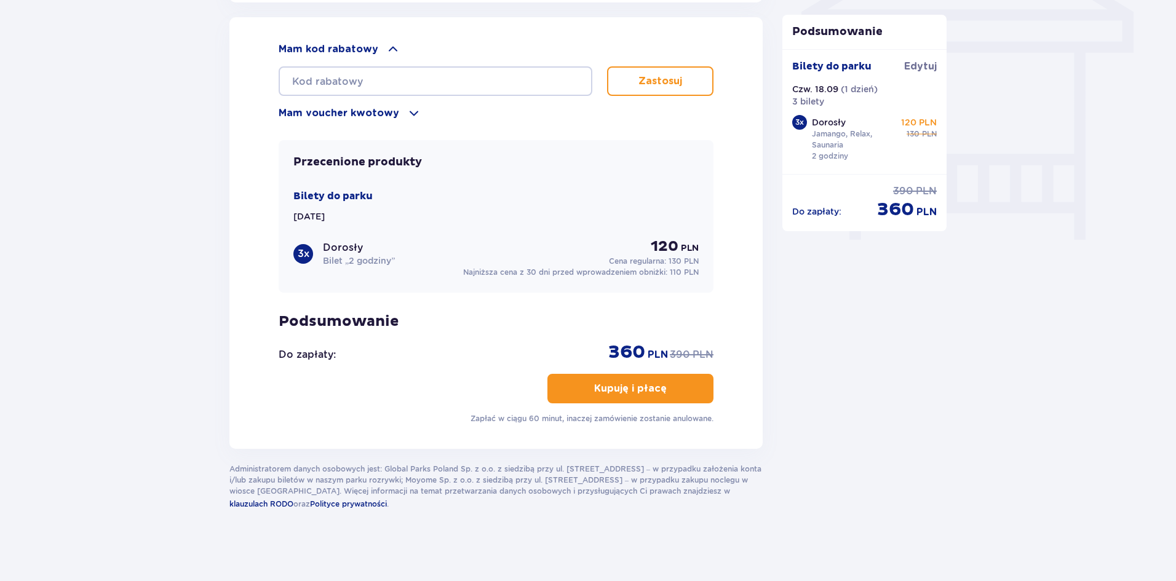
drag, startPoint x: 982, startPoint y: 360, endPoint x: 990, endPoint y: 356, distance: 8.9
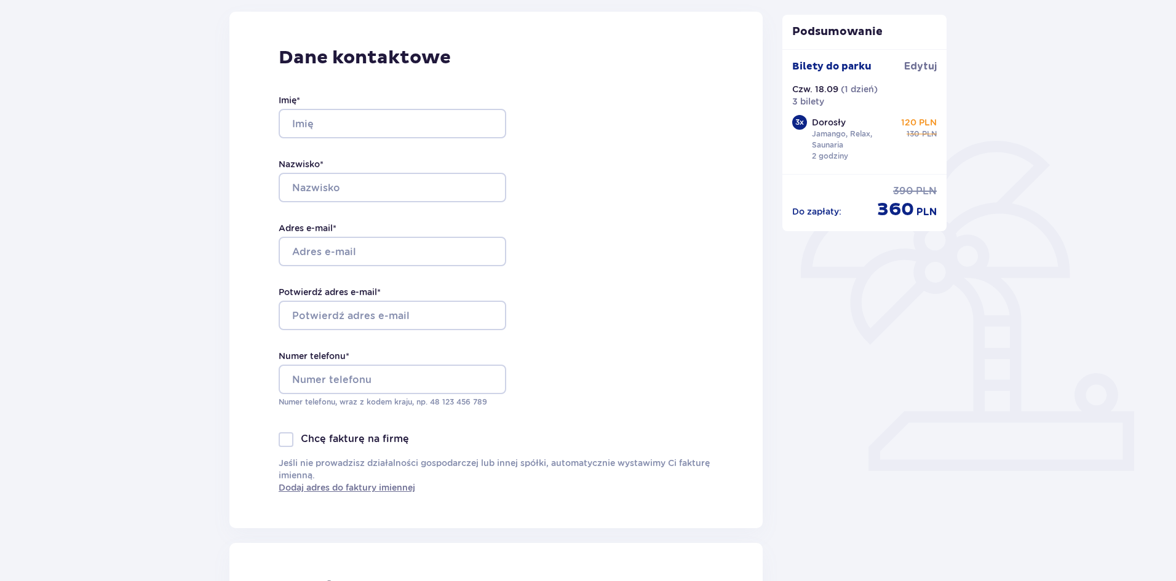
scroll to position [0, 0]
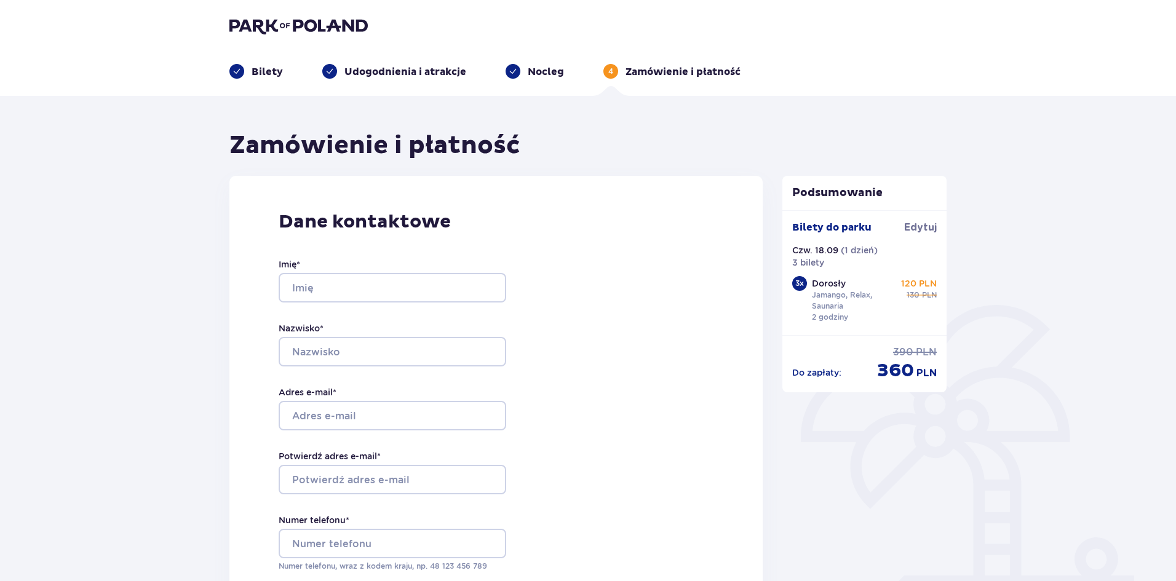
click at [416, 76] on p "Udogodnienia i atrakcje" at bounding box center [405, 72] width 122 height 14
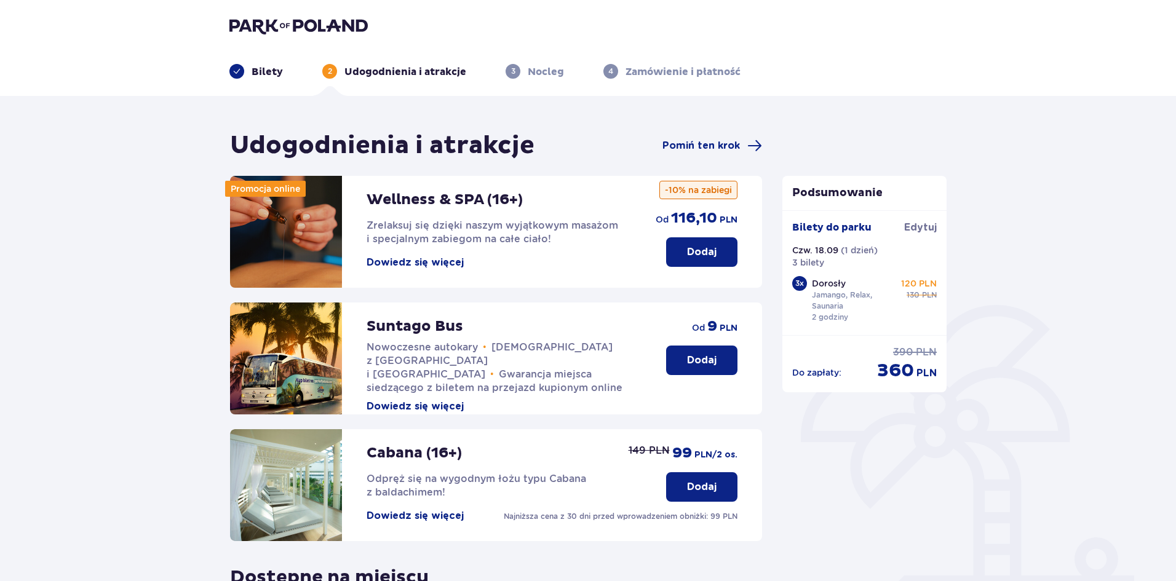
click at [268, 78] on p "Bilety" at bounding box center [267, 72] width 31 height 14
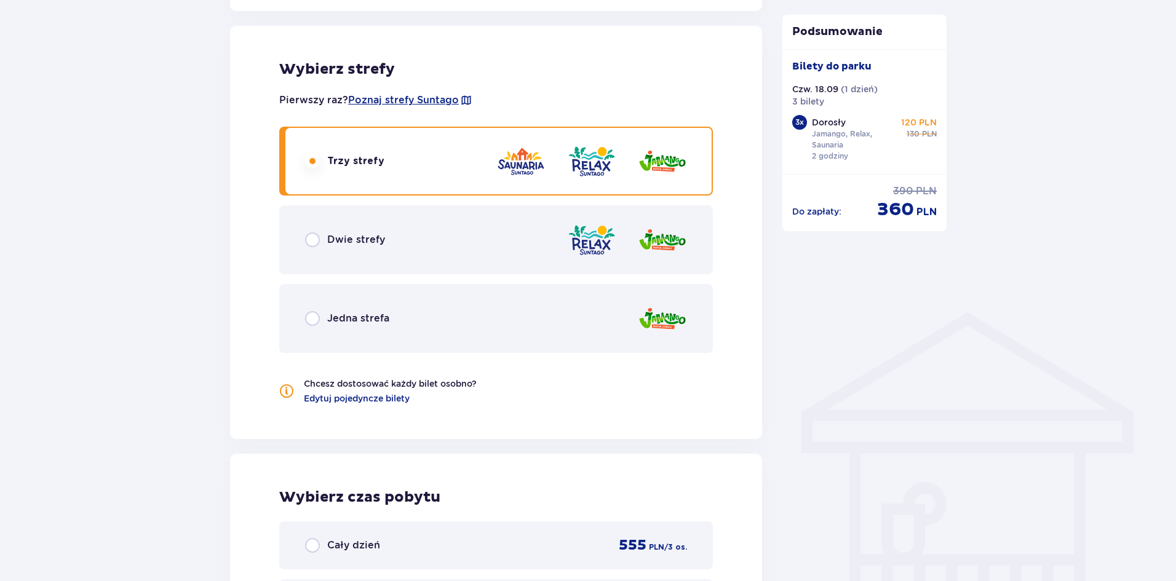
scroll to position [1046, 0]
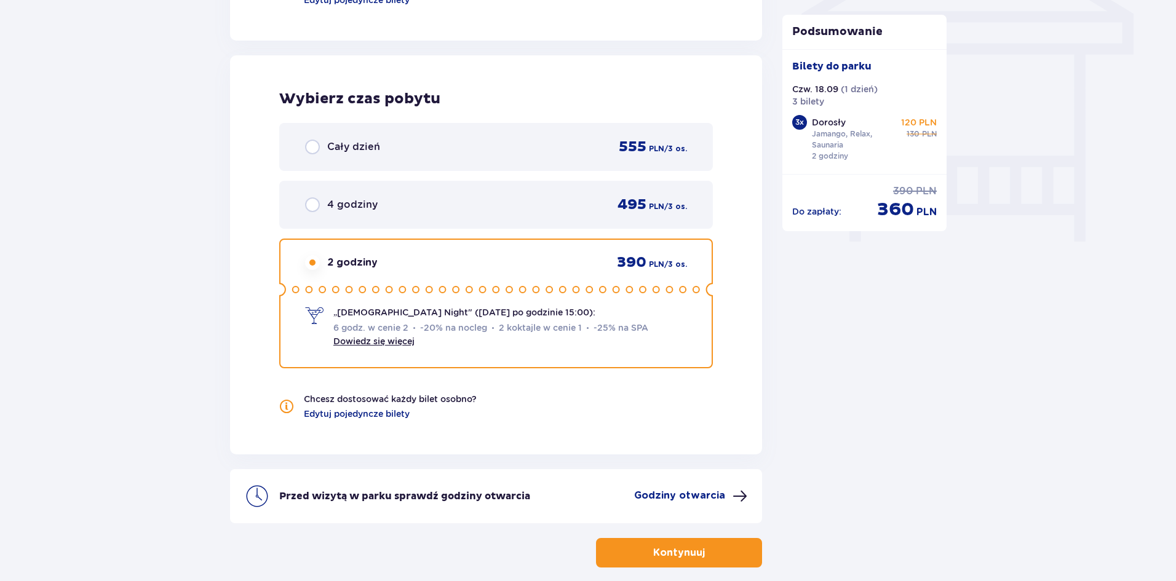
scroll to position [1145, 0]
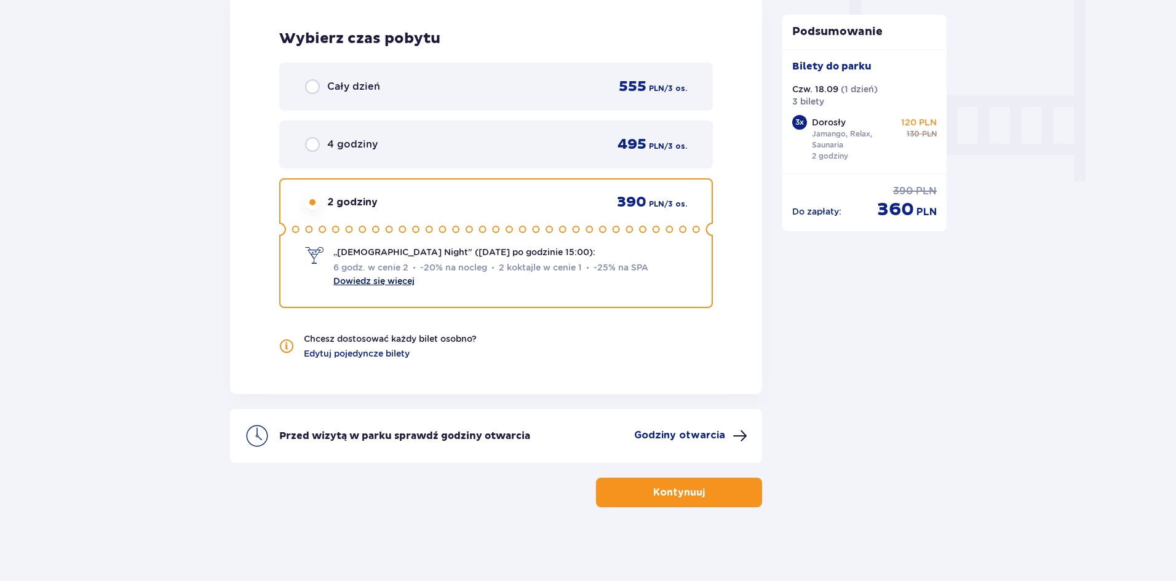
click at [410, 279] on link "Dowiedz się więcej" at bounding box center [373, 281] width 81 height 10
click at [342, 90] on p "Cały dzień" at bounding box center [353, 87] width 53 height 14
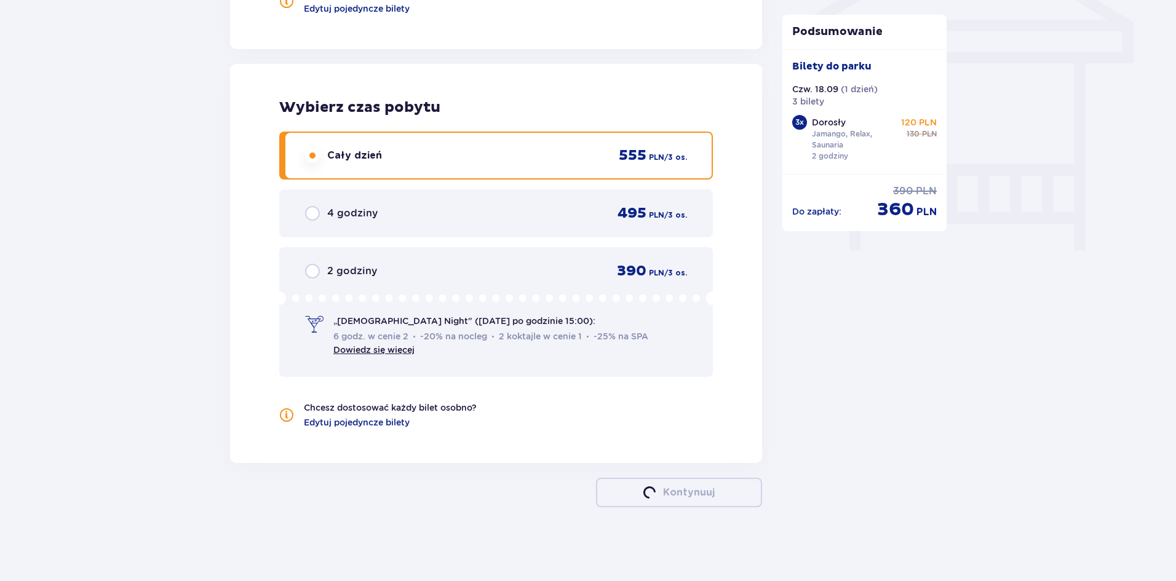
scroll to position [1076, 0]
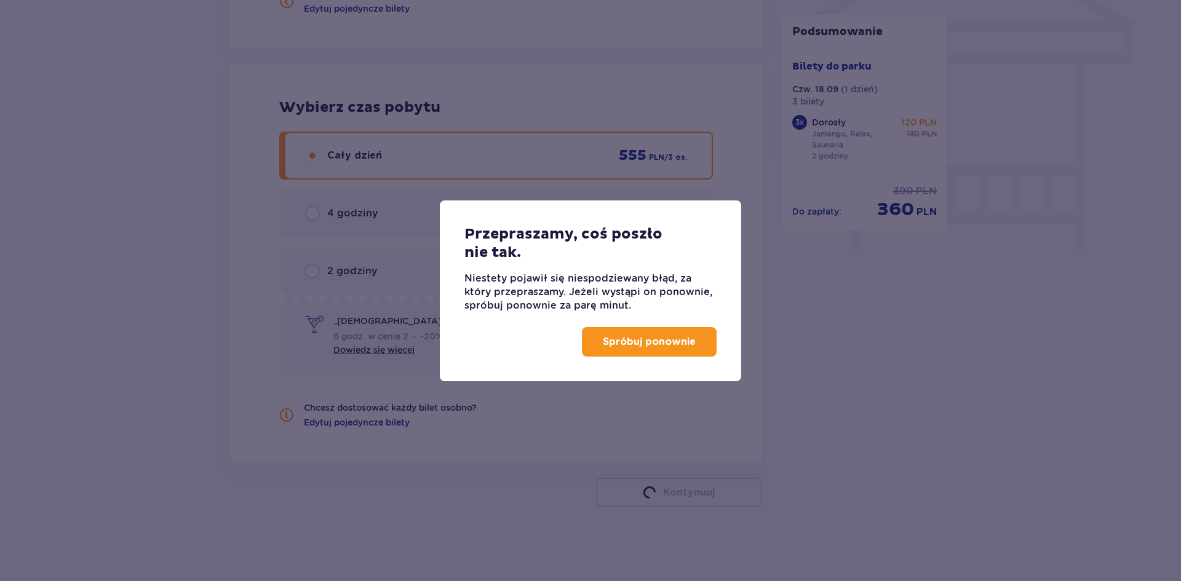
click at [638, 343] on p "Spróbuj ponownie" at bounding box center [649, 342] width 93 height 14
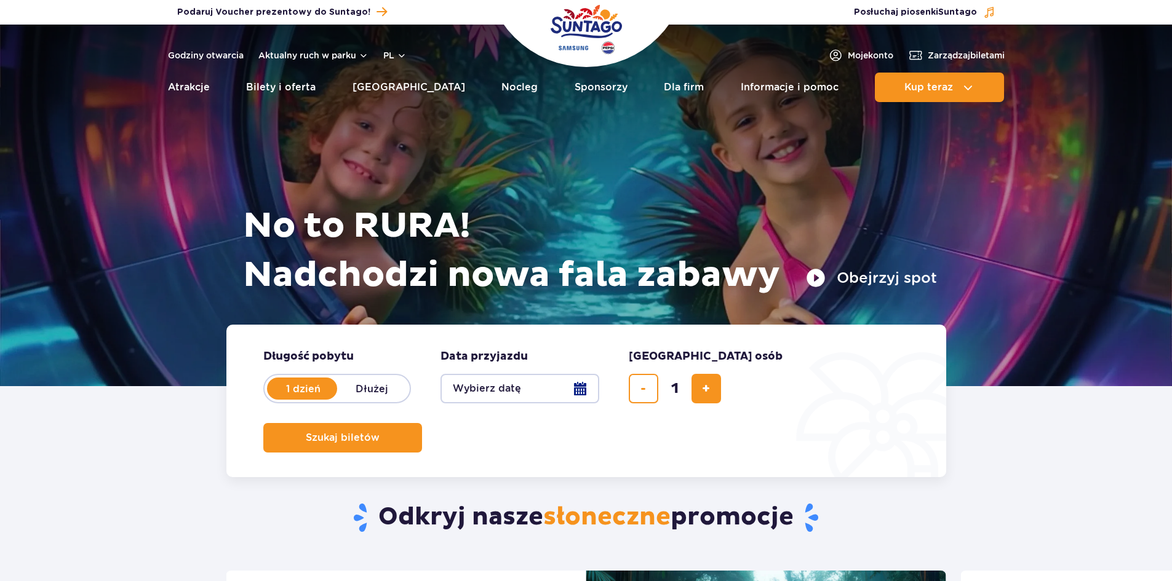
click at [137, 140] on div at bounding box center [586, 206] width 1172 height 362
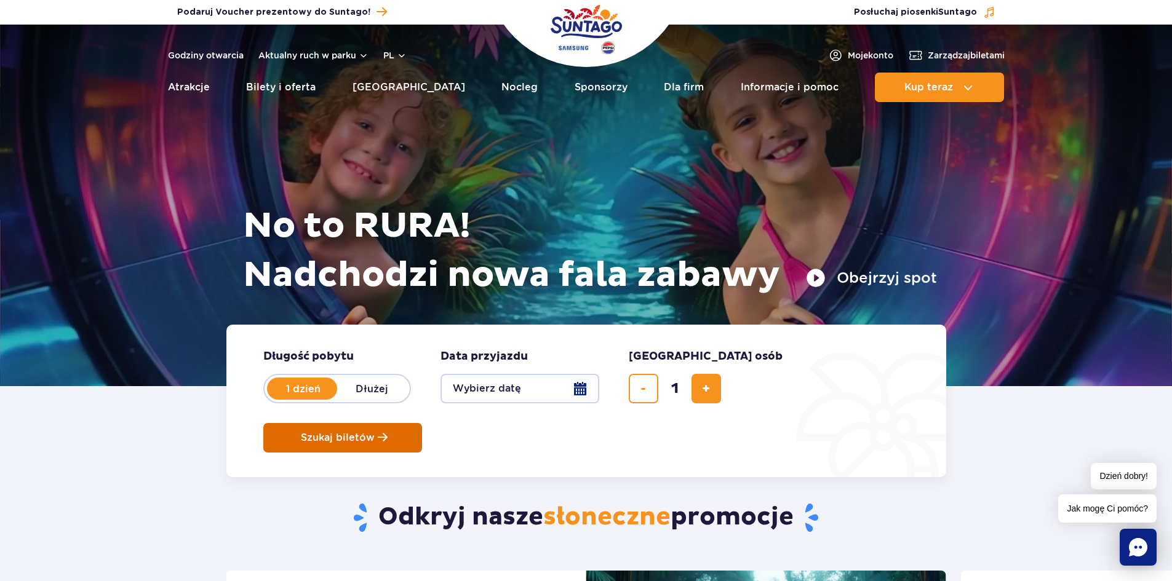
click at [422, 423] on button "Szukaj biletów" at bounding box center [342, 438] width 159 height 30
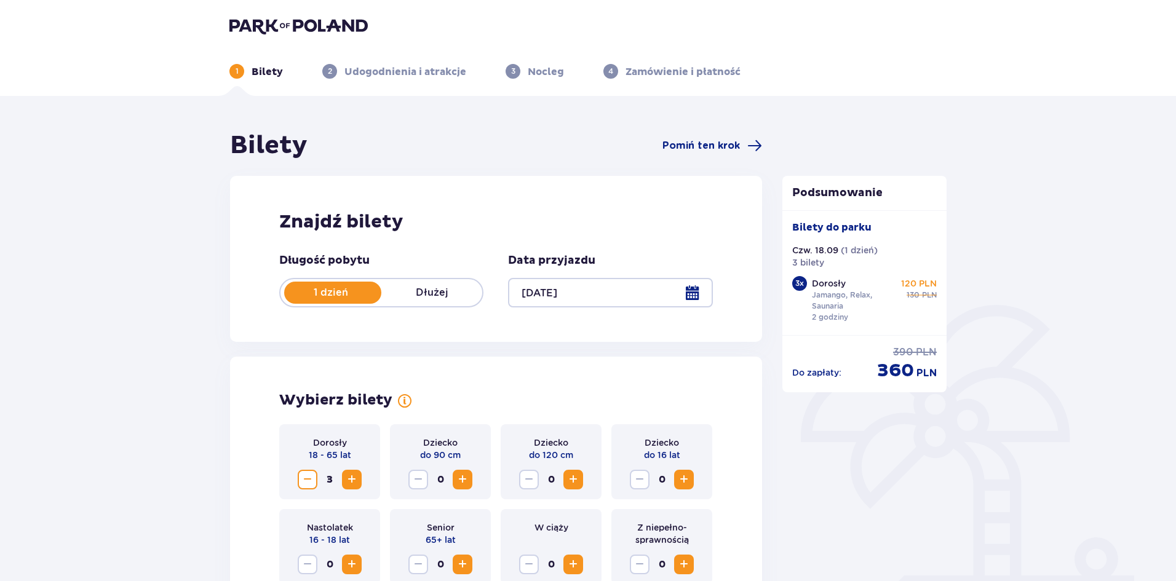
click at [678, 292] on div at bounding box center [610, 293] width 204 height 30
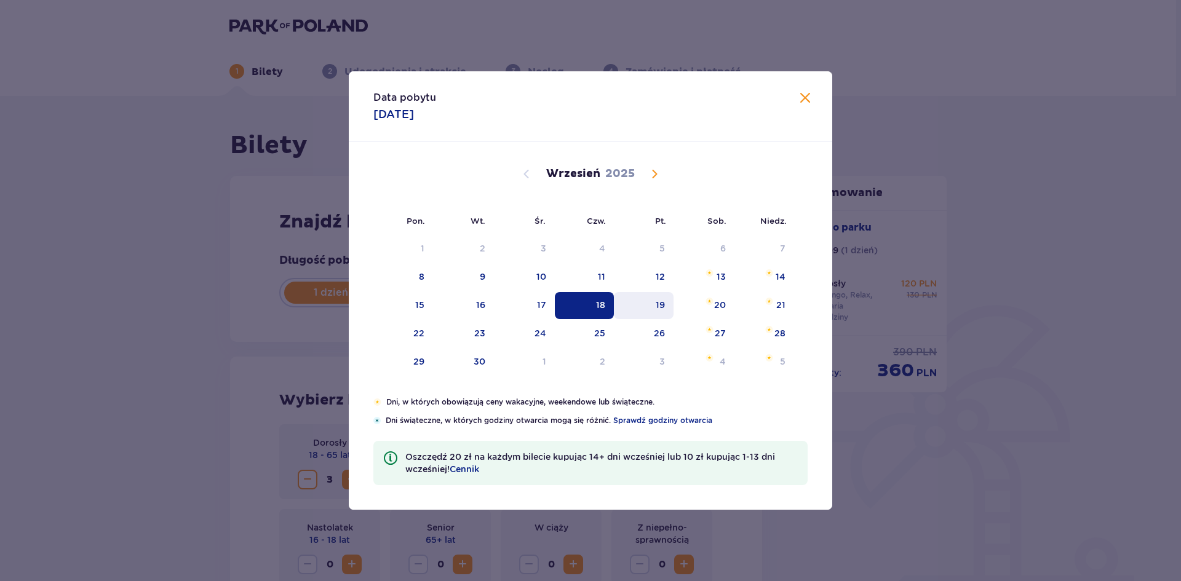
click at [665, 306] on div "19" at bounding box center [660, 305] width 9 height 12
type input "19.09.25"
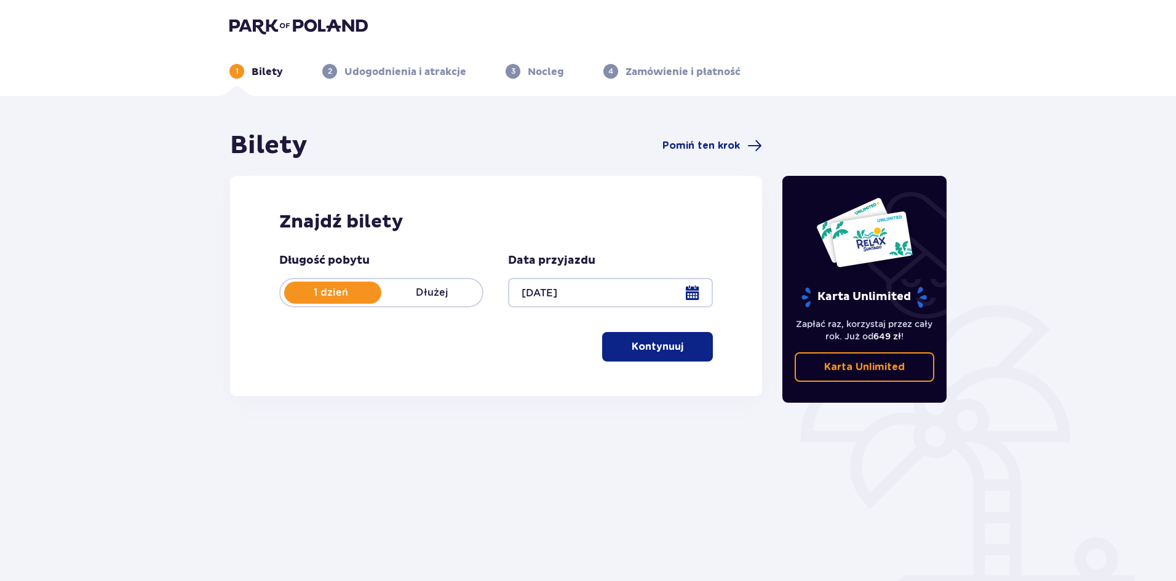
click at [669, 347] on p "Kontynuuj" at bounding box center [658, 347] width 52 height 14
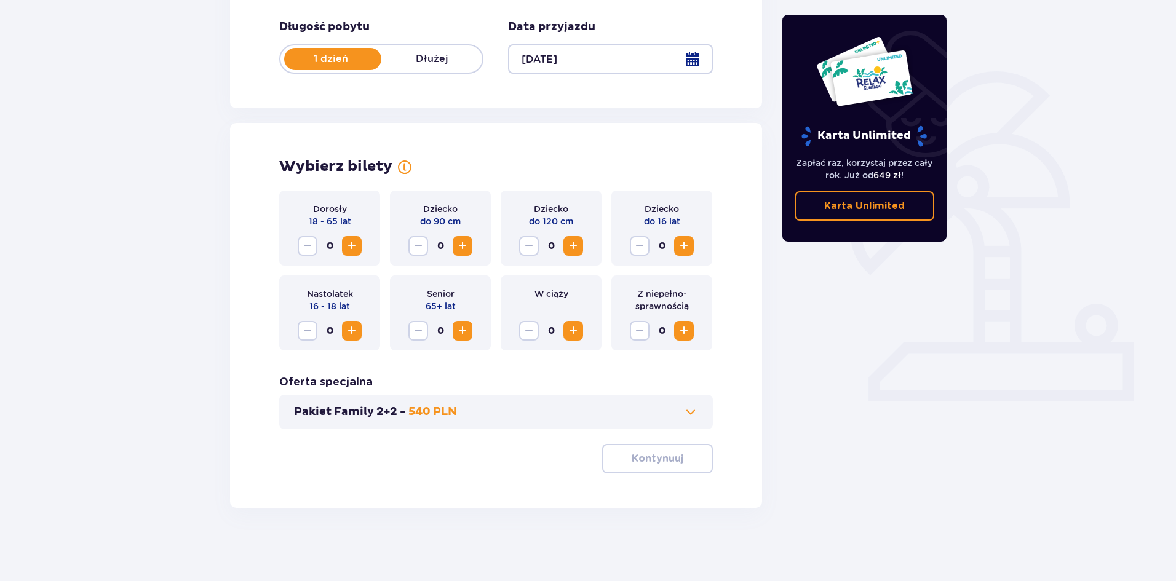
scroll to position [234, 0]
click at [350, 247] on span "Increase" at bounding box center [351, 245] width 15 height 15
click at [669, 461] on p "Kontynuuj" at bounding box center [658, 458] width 52 height 14
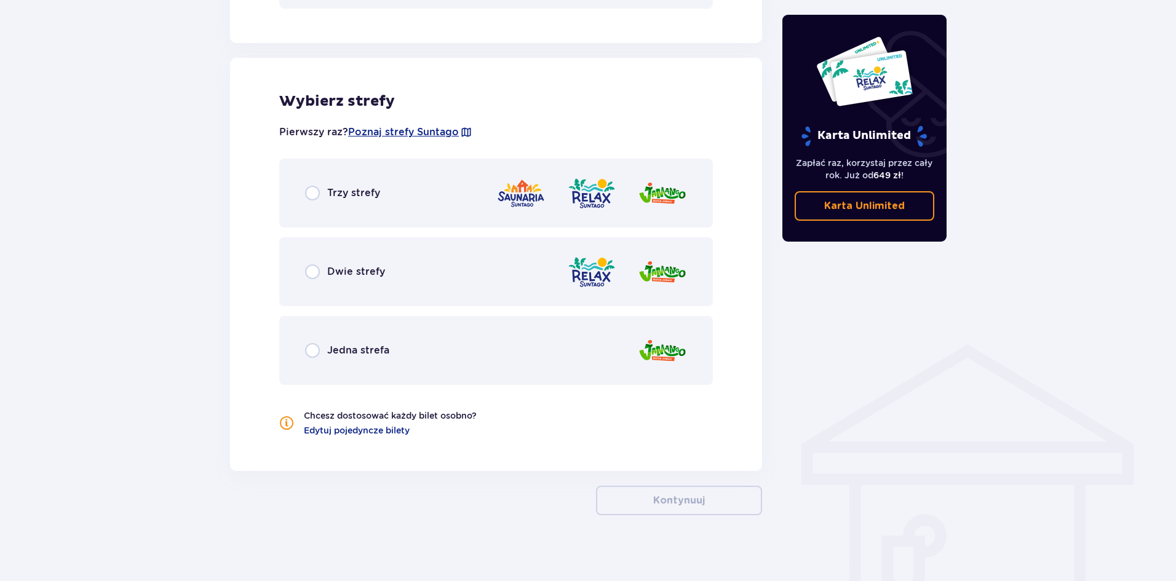
scroll to position [662, 0]
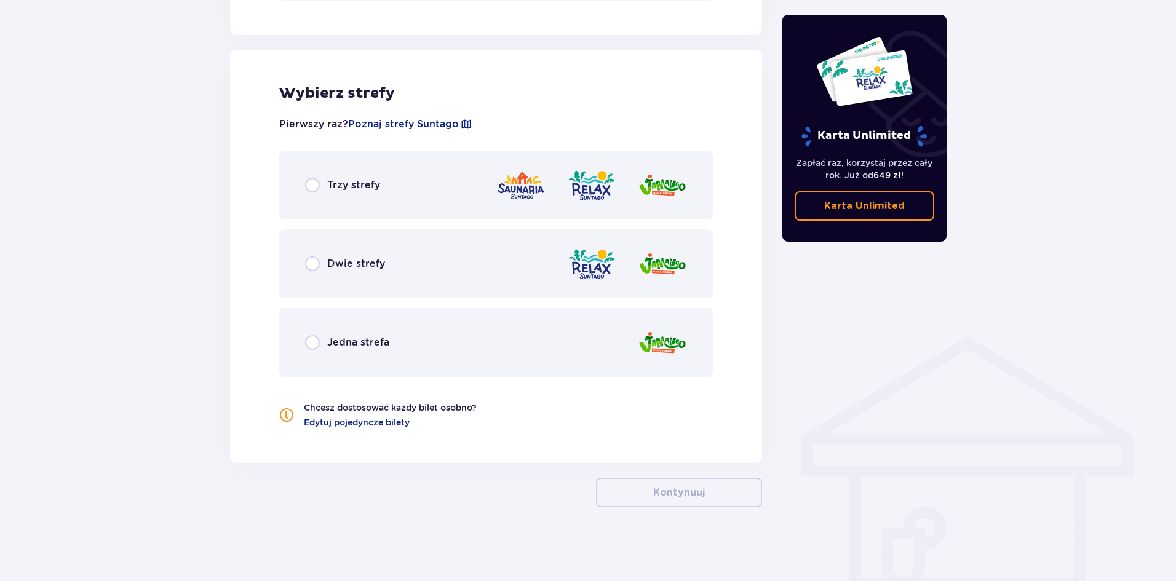
click at [412, 201] on div "Trzy strefy" at bounding box center [496, 185] width 434 height 69
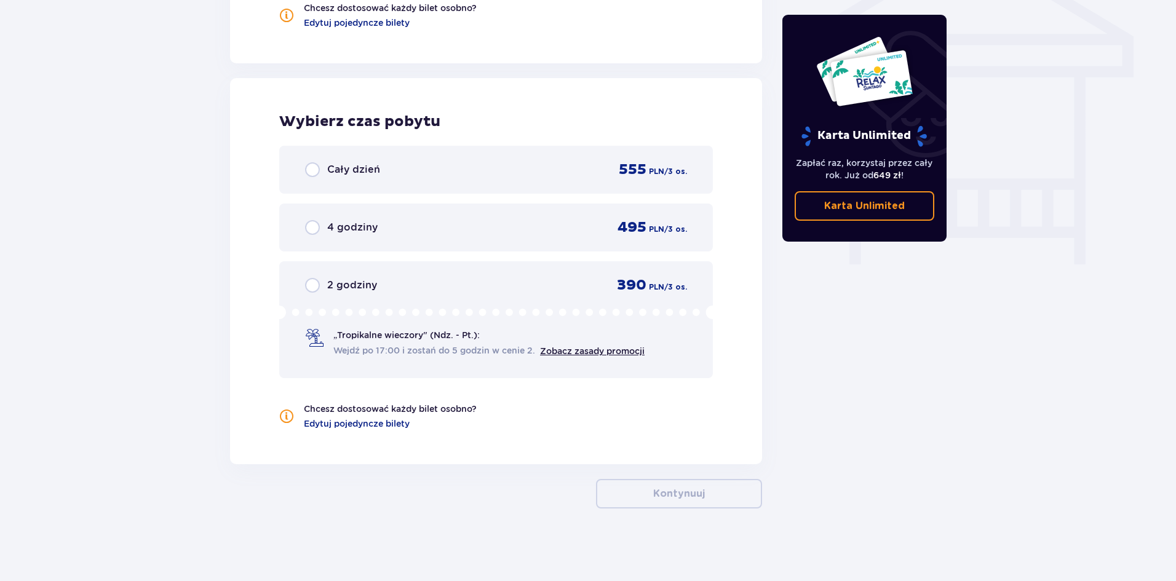
scroll to position [1063, 0]
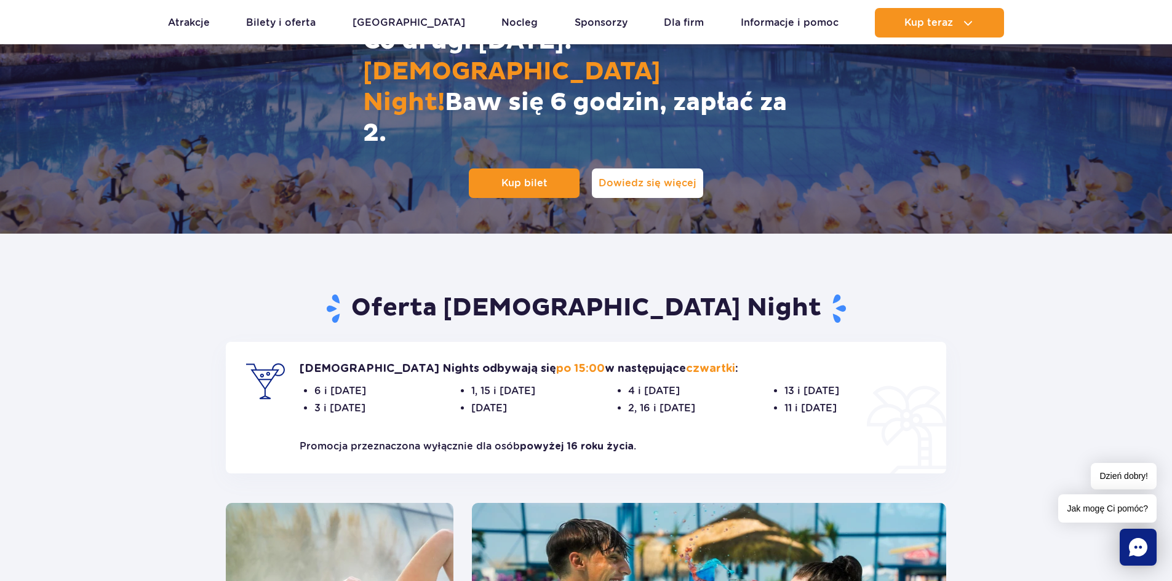
click at [664, 177] on span "Dowiedz się więcej" at bounding box center [647, 184] width 98 height 14
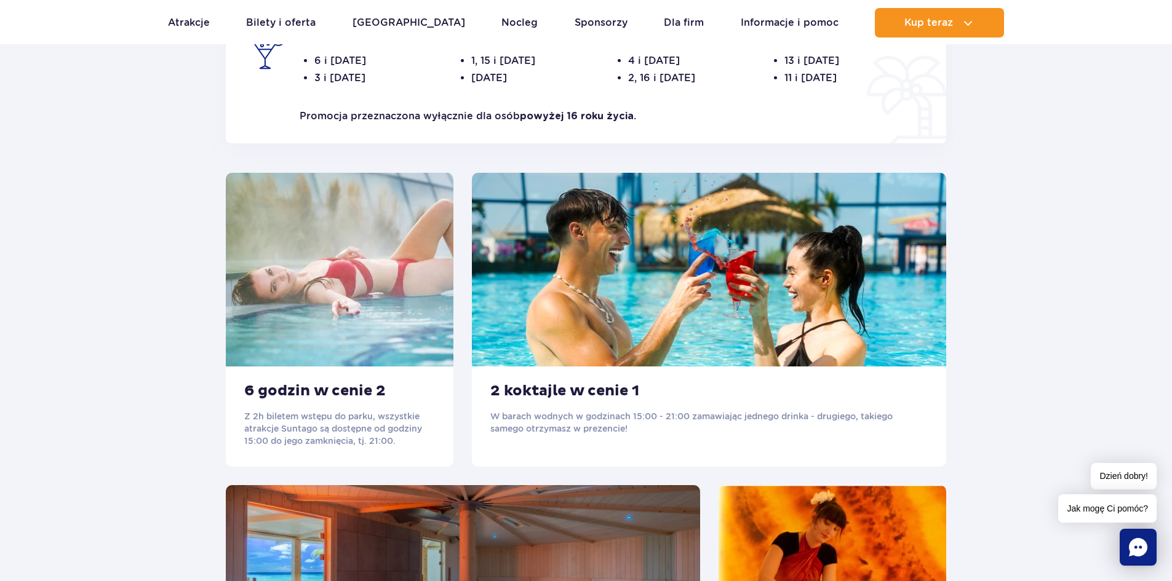
scroll to position [726, 0]
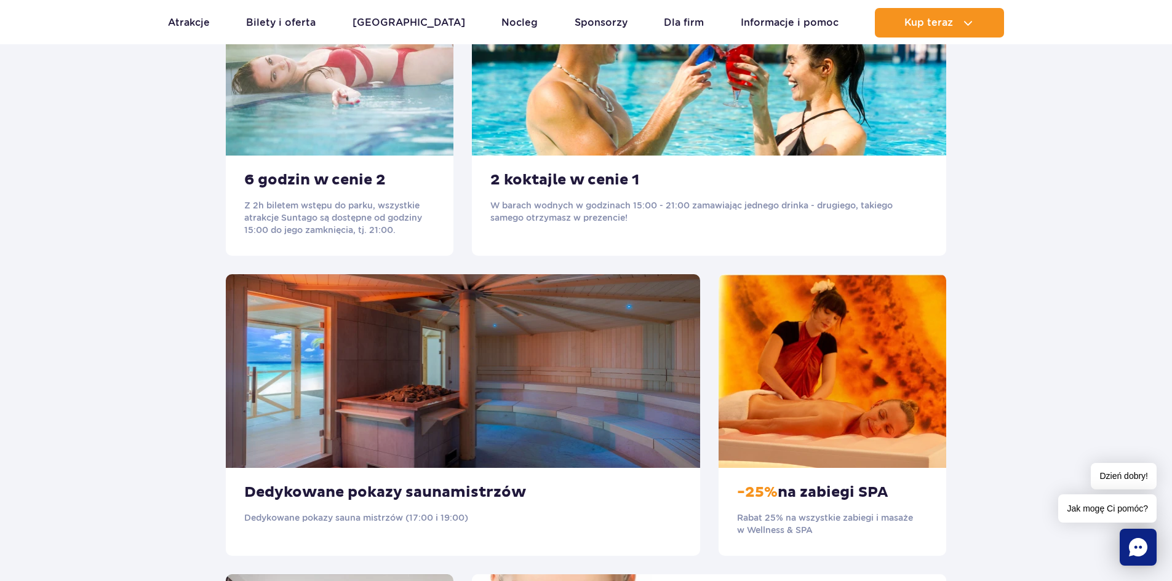
click at [82, 138] on section "Oferta Ladies Night Ladies Nights odbywają się po 15:00 w następujące czwartki …" at bounding box center [586, 274] width 1172 height 1164
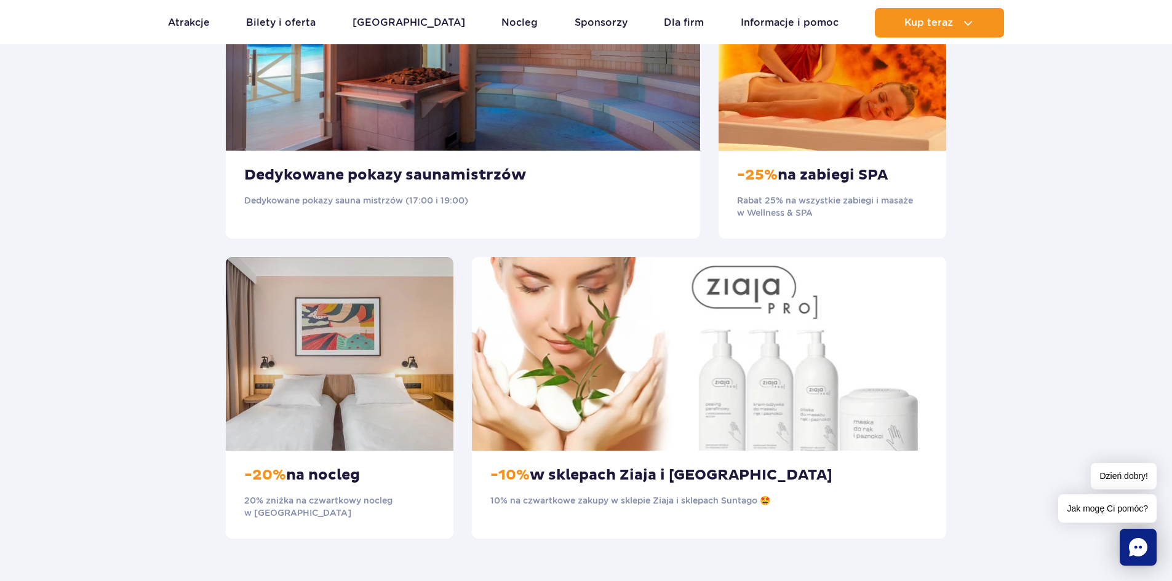
scroll to position [1156, 0]
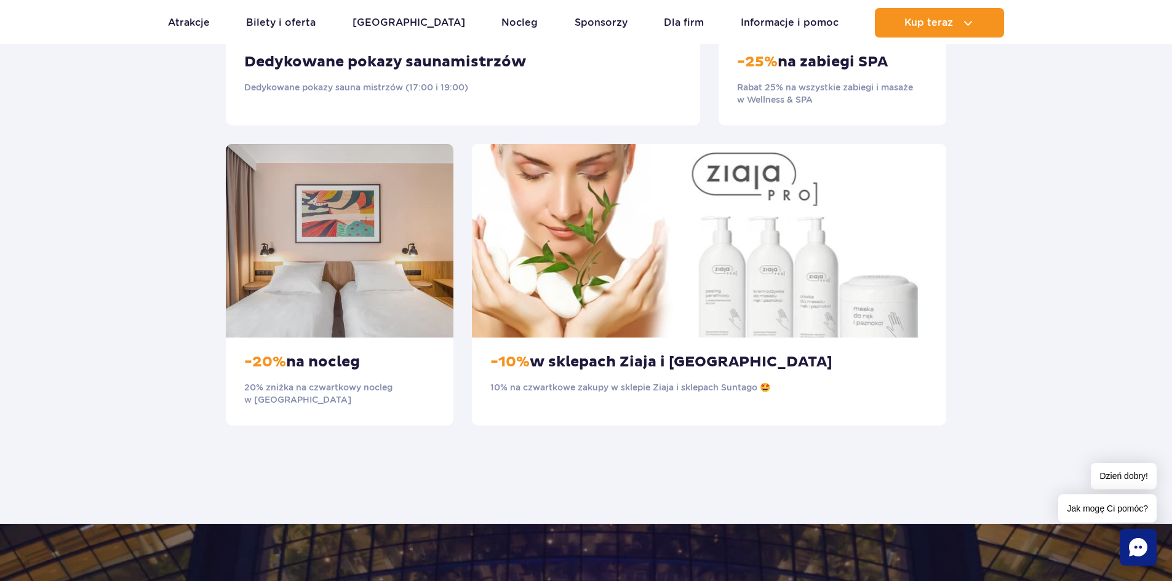
drag, startPoint x: 98, startPoint y: 156, endPoint x: 103, endPoint y: 146, distance: 10.7
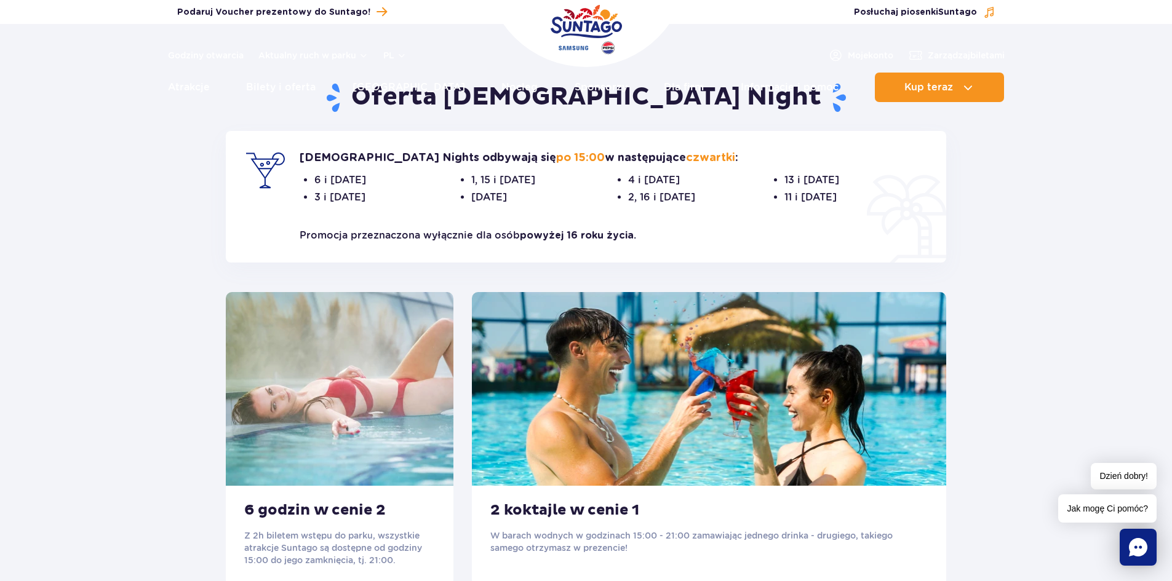
scroll to position [431, 0]
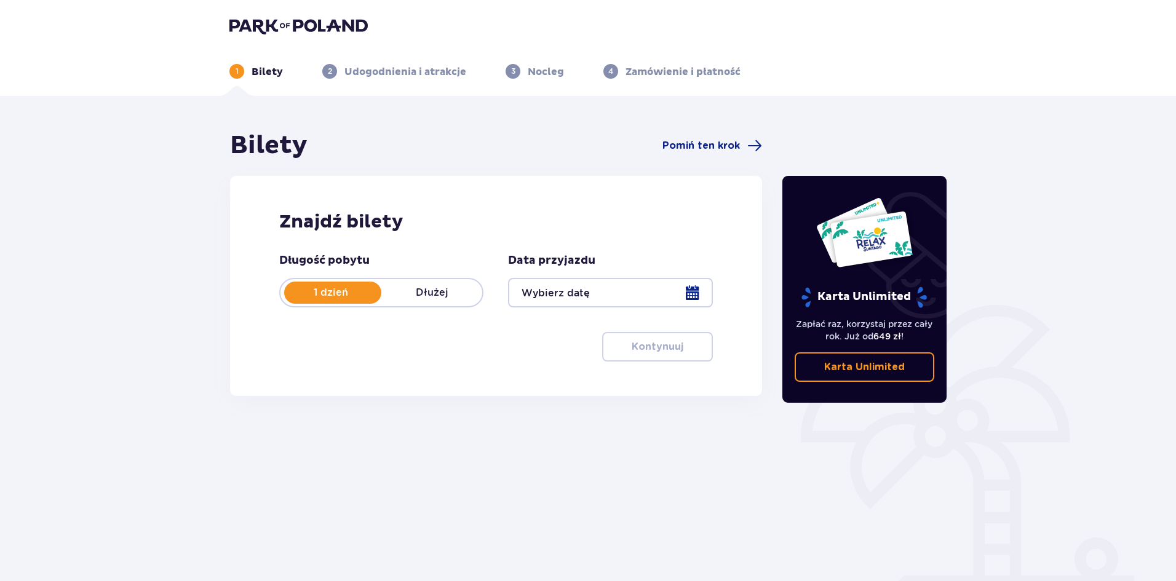
click at [421, 200] on div "Znajdź bilety Długość pobytu 1 dzień Dłużej Data przyjazdu Kontynuuj" at bounding box center [496, 286] width 532 height 220
click at [419, 189] on div "Znajdź bilety Długość pobytu 1 dzień Dłużej Data przyjazdu Kontynuuj" at bounding box center [496, 286] width 532 height 220
drag, startPoint x: 435, startPoint y: 188, endPoint x: 512, endPoint y: 207, distance: 79.1
click at [441, 186] on div "Znajdź bilety Długość pobytu 1 dzień Dłużej Data przyjazdu Kontynuuj" at bounding box center [496, 286] width 532 height 220
click at [565, 298] on div at bounding box center [610, 293] width 204 height 30
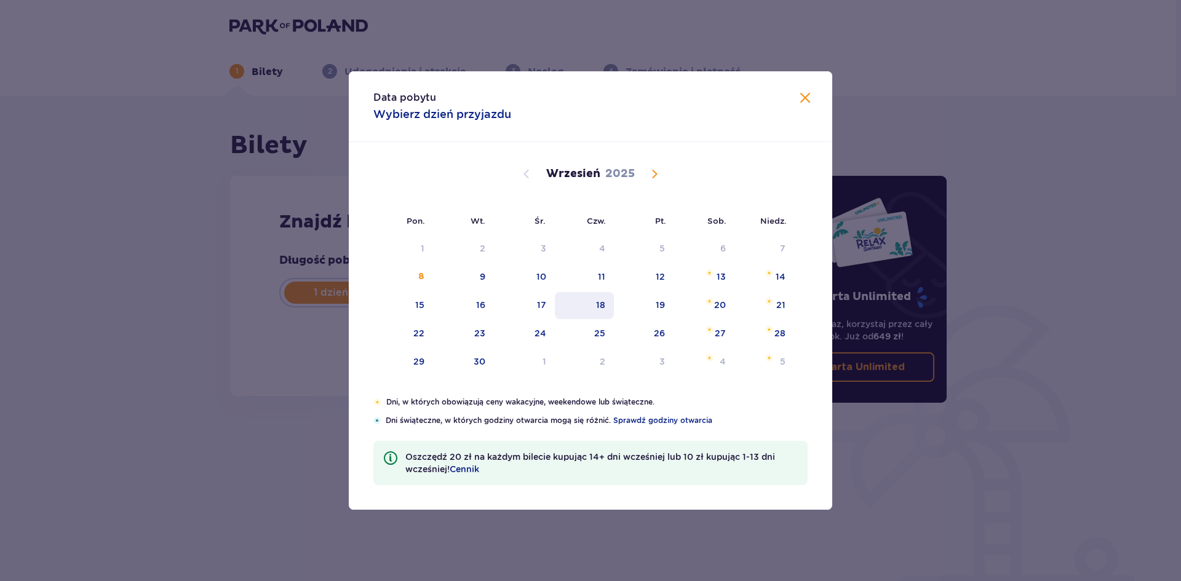
click at [602, 306] on div "18" at bounding box center [600, 305] width 9 height 12
type input "[DATE]"
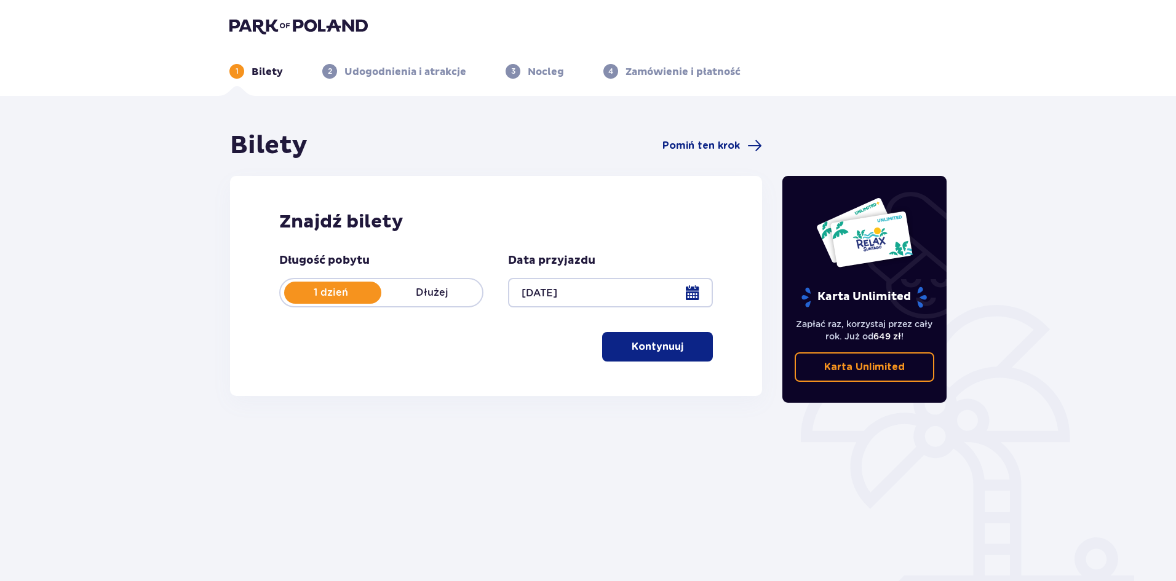
click at [658, 344] on p "Kontynuuj" at bounding box center [658, 347] width 52 height 14
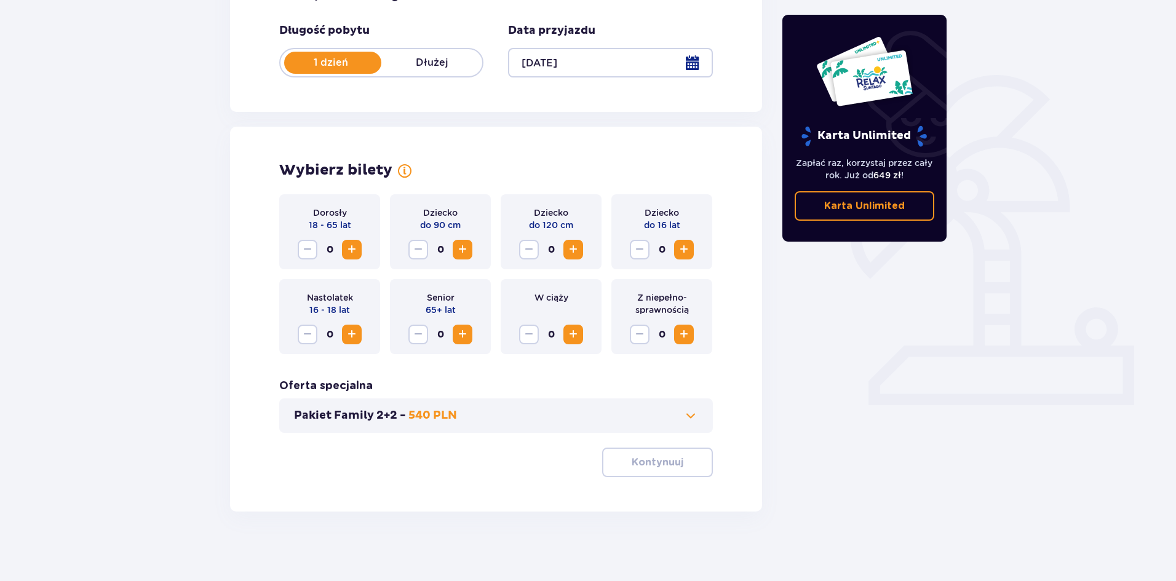
scroll to position [234, 0]
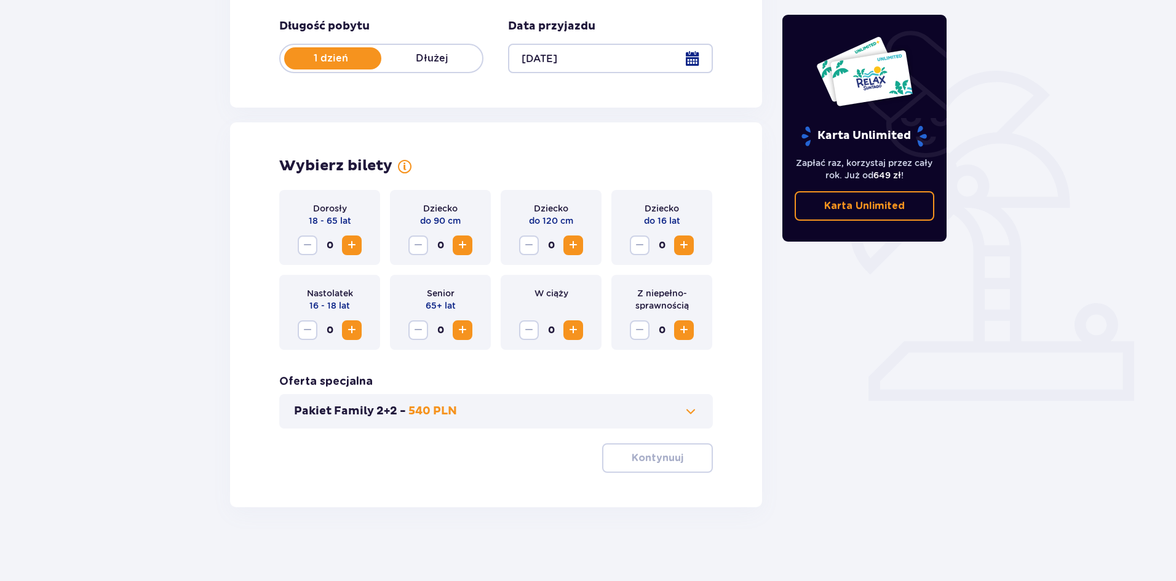
click at [356, 245] on span "Increase" at bounding box center [351, 245] width 15 height 15
click at [663, 454] on p "Kontynuuj" at bounding box center [658, 458] width 52 height 14
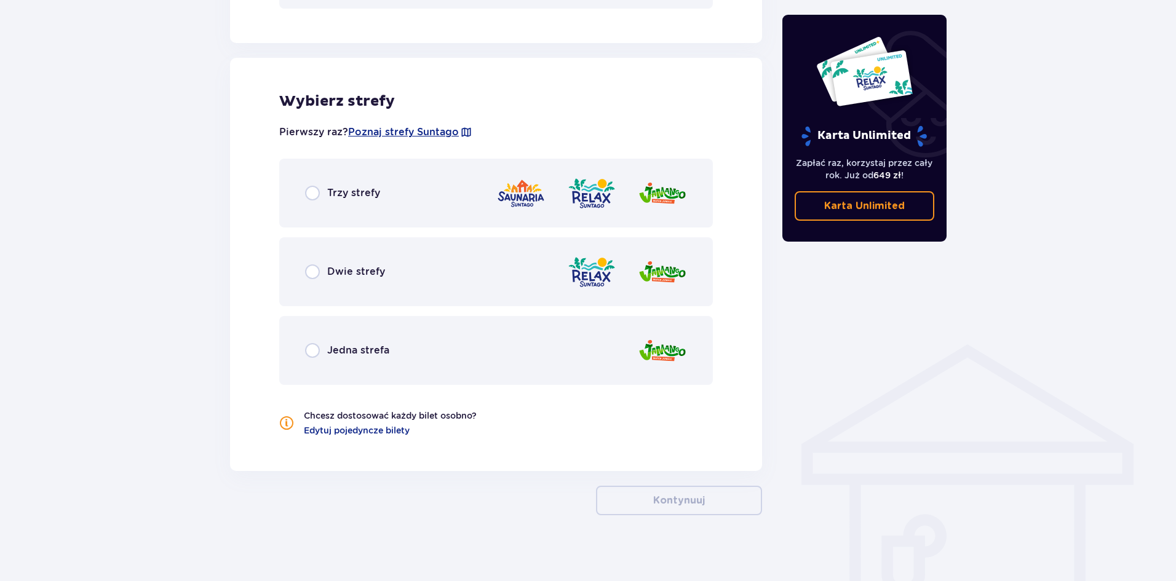
scroll to position [662, 0]
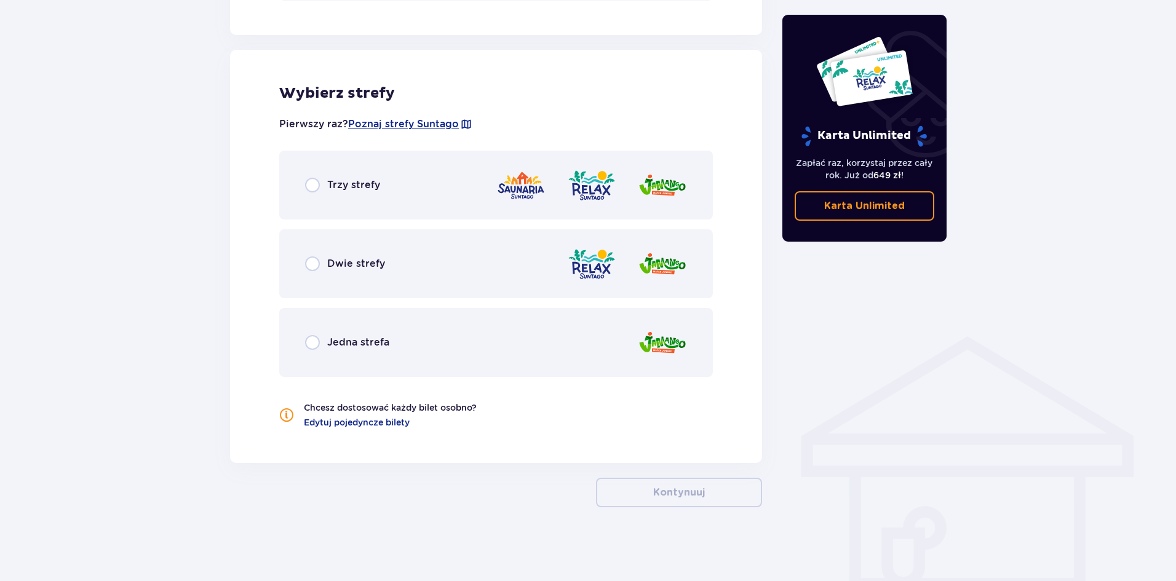
click at [390, 200] on div "Trzy strefy" at bounding box center [496, 185] width 434 height 69
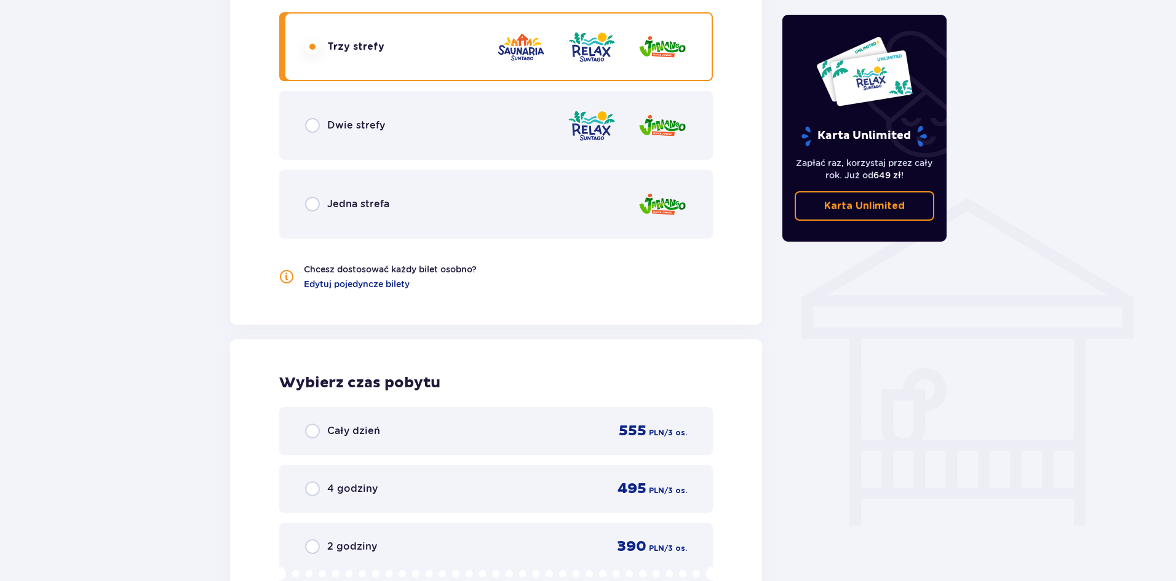
scroll to position [646, 0]
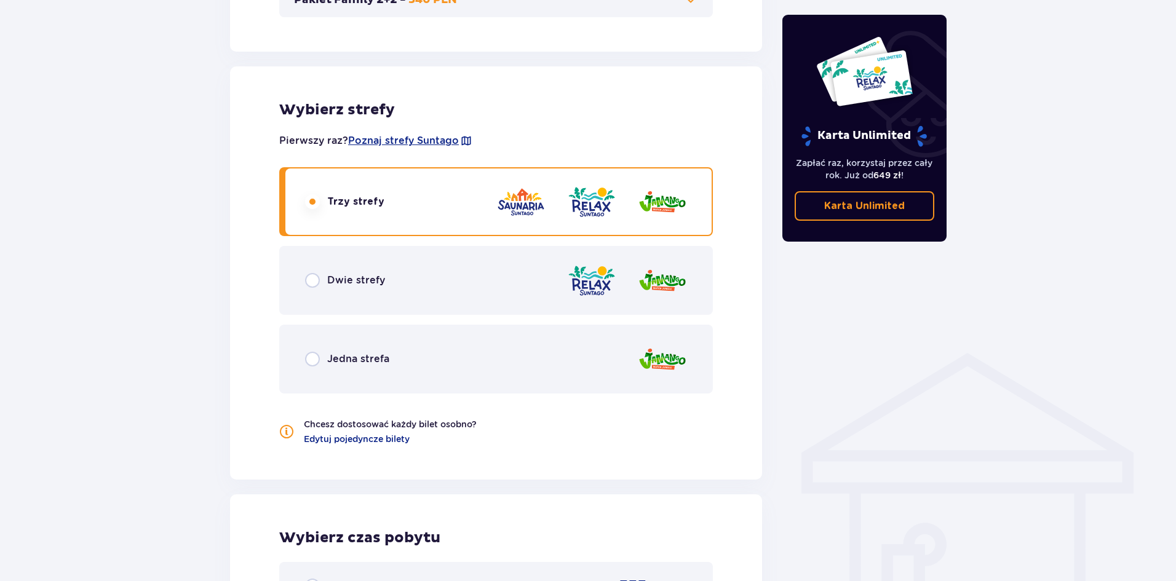
click at [403, 285] on div "Dwie strefy" at bounding box center [496, 280] width 434 height 69
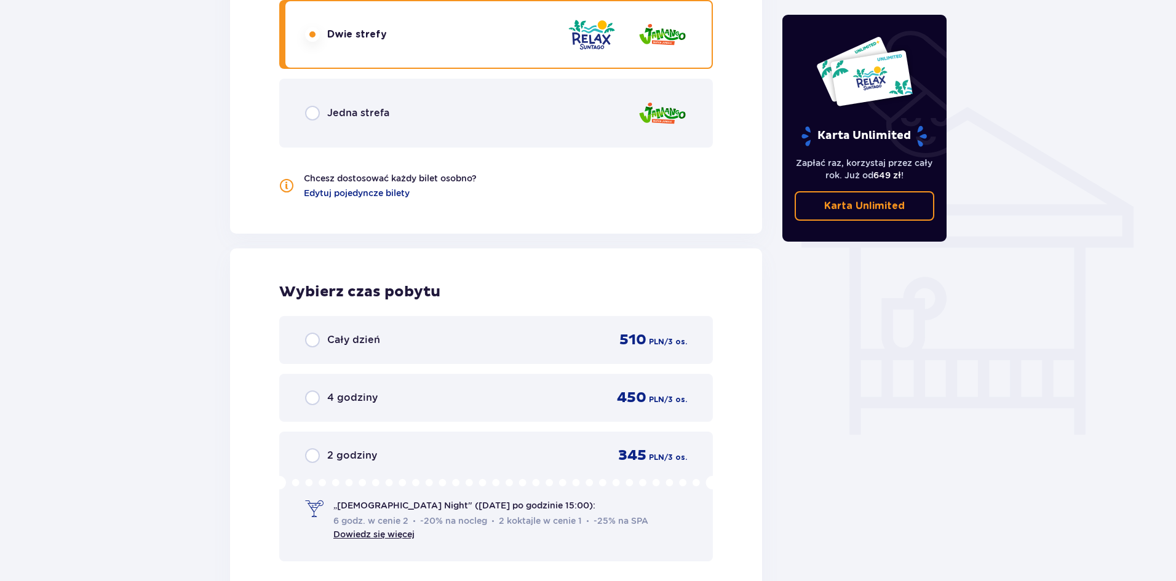
click at [438, 132] on div "Jedna strefa" at bounding box center [496, 113] width 434 height 69
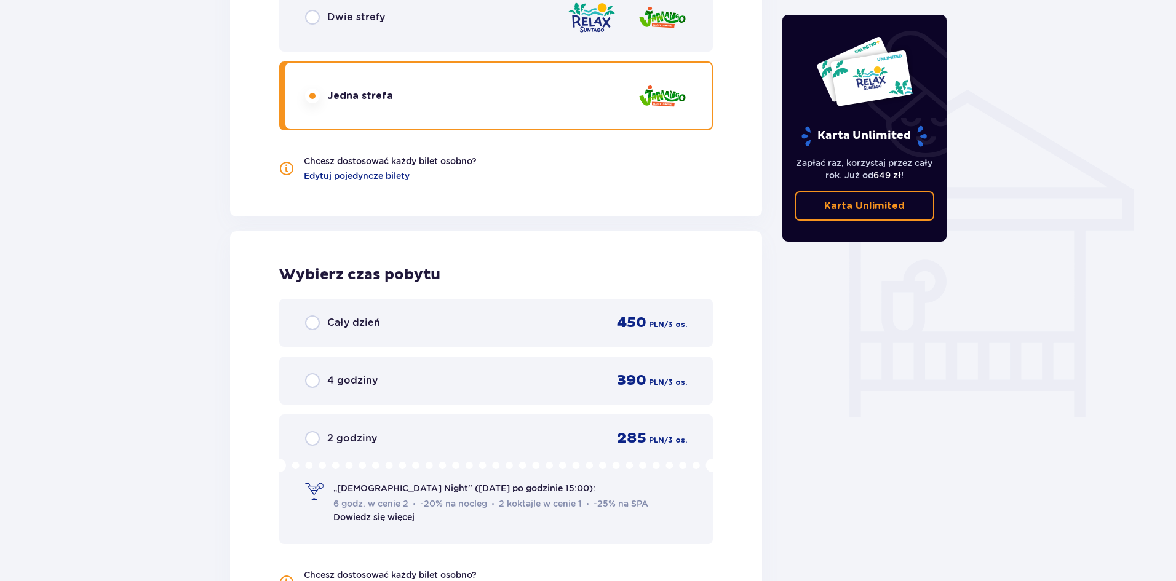
scroll to position [892, 0]
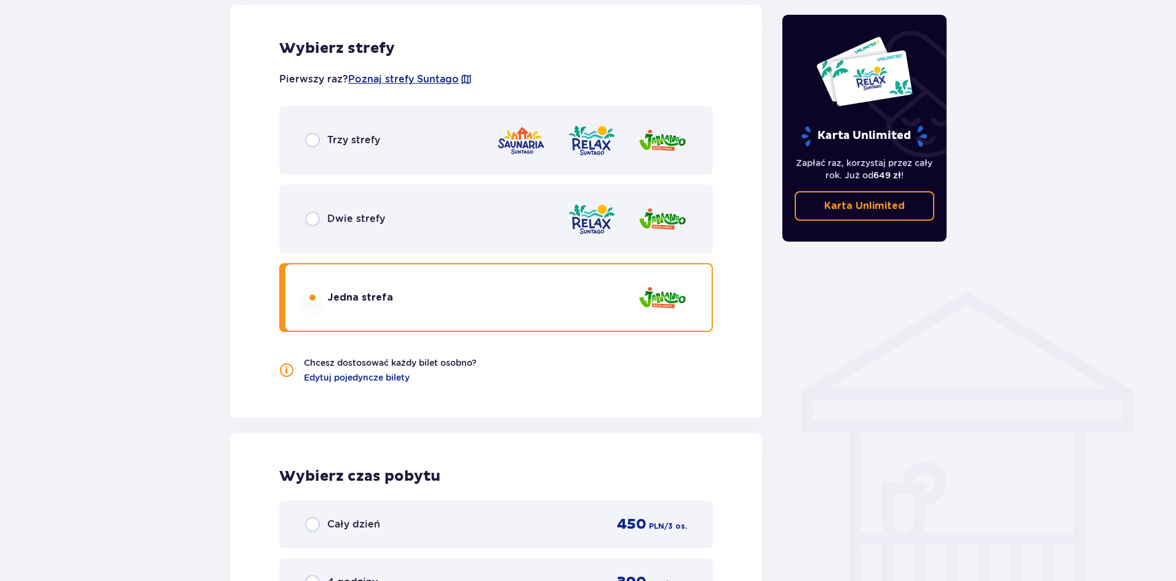
click at [453, 231] on div "Dwie strefy" at bounding box center [496, 219] width 434 height 69
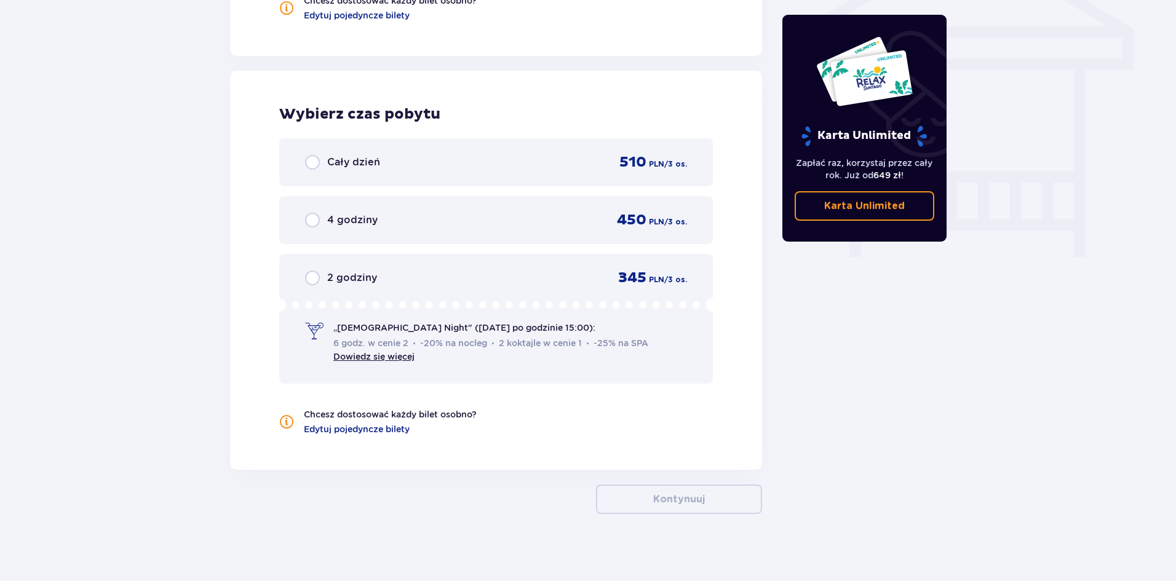
scroll to position [1076, 0]
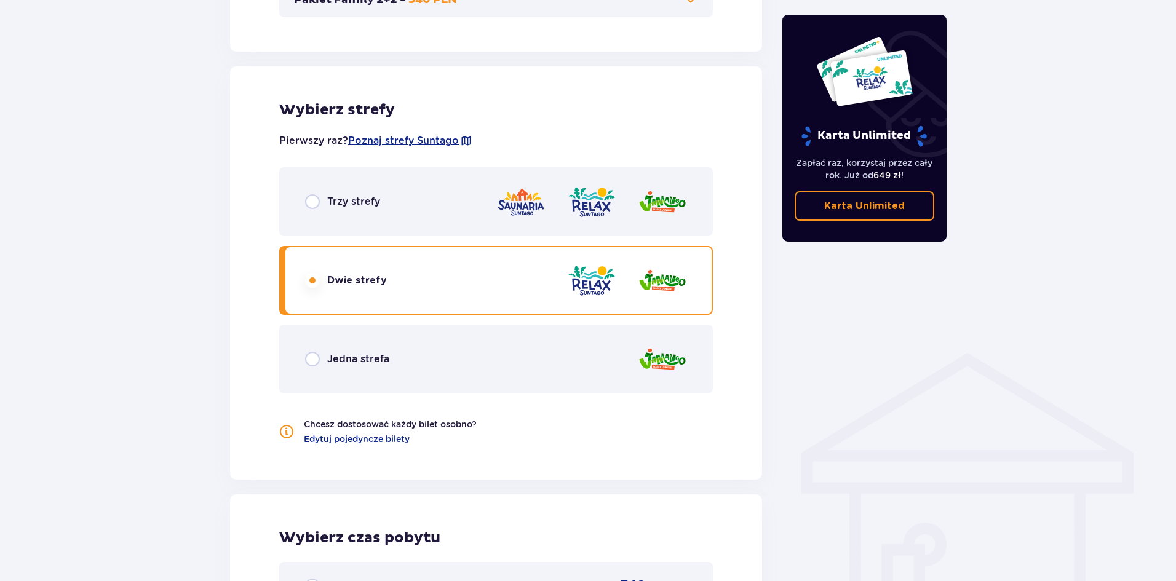
click at [474, 199] on div "Trzy strefy" at bounding box center [496, 201] width 434 height 69
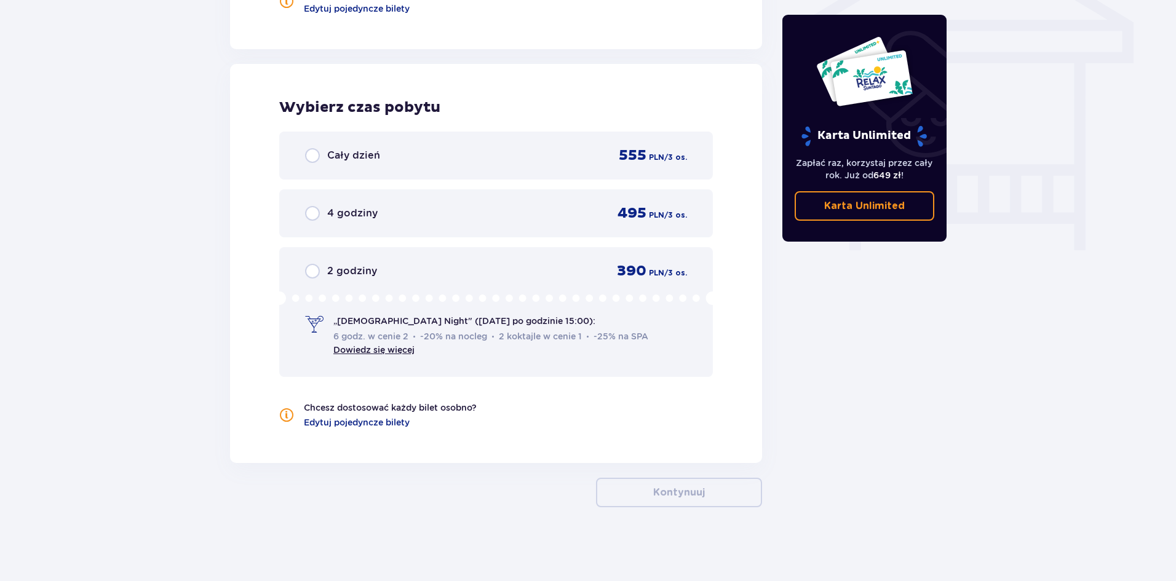
click at [358, 269] on p "2 godziny" at bounding box center [352, 271] width 50 height 14
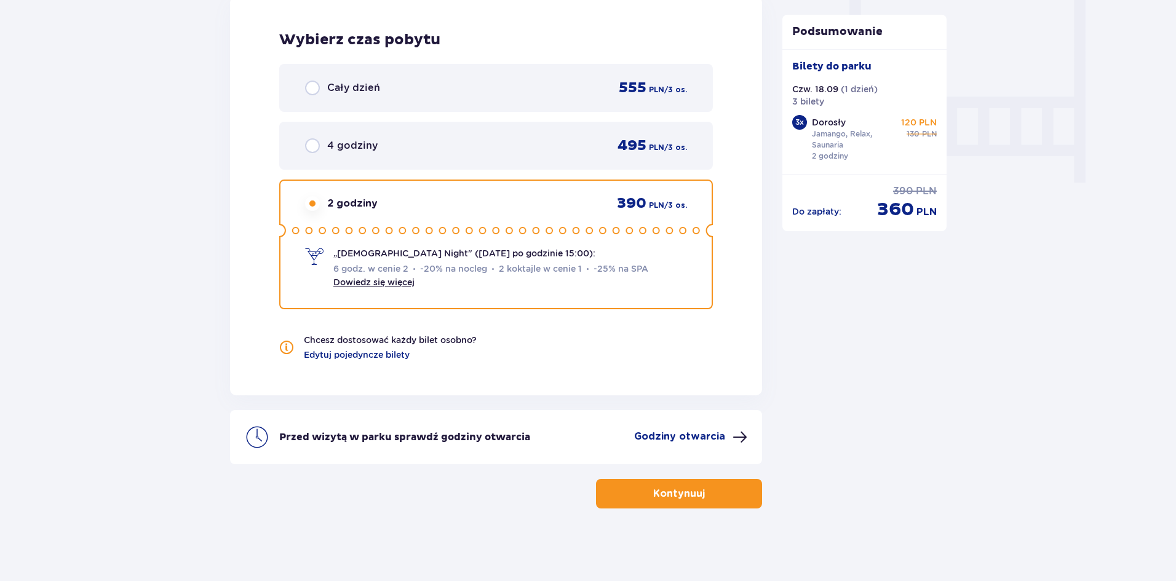
scroll to position [1145, 0]
drag, startPoint x: 178, startPoint y: 202, endPoint x: 183, endPoint y: 193, distance: 10.5
drag, startPoint x: 173, startPoint y: 183, endPoint x: 185, endPoint y: 185, distance: 12.4
